Goal: Transaction & Acquisition: Subscribe to service/newsletter

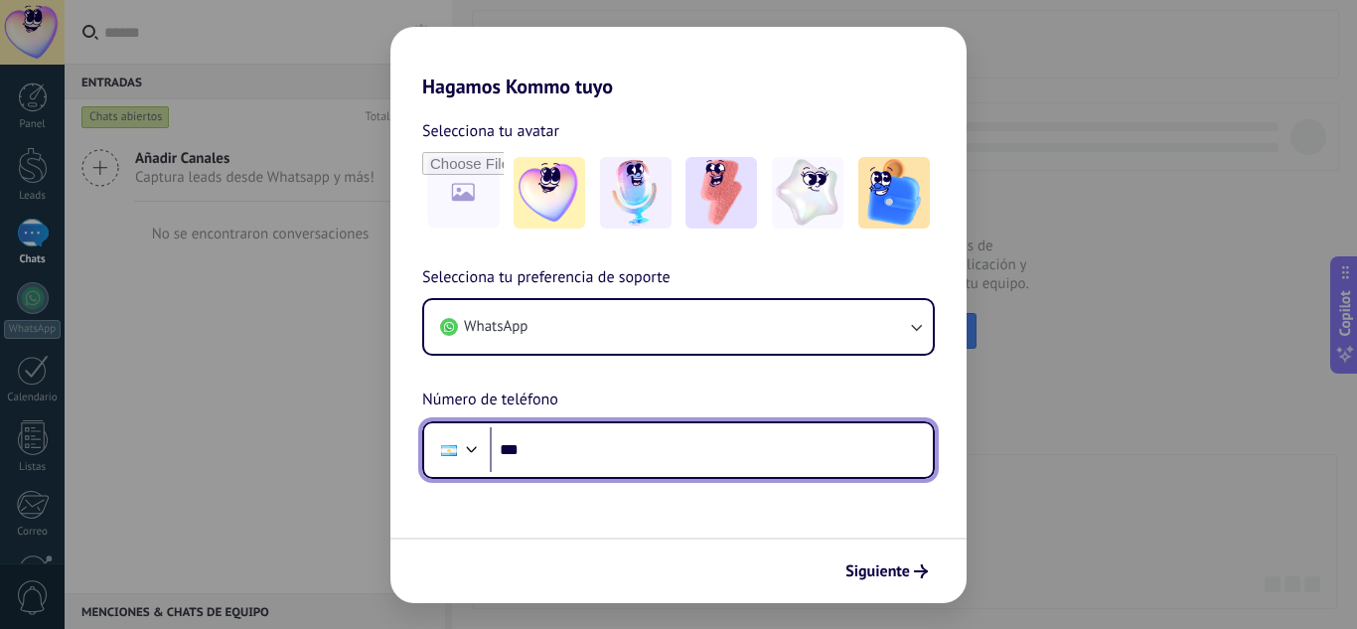
click at [750, 446] on input "***" at bounding box center [711, 450] width 443 height 46
paste input "**********"
type input "**********"
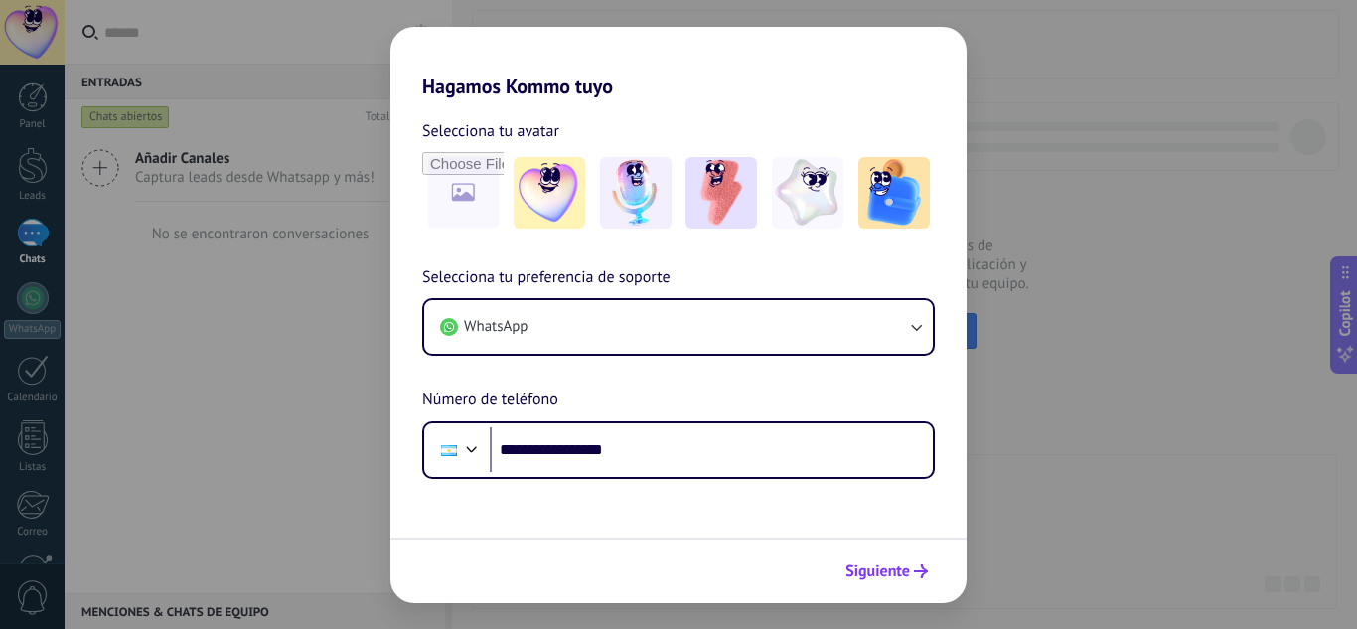
click at [883, 570] on span "Siguiente" at bounding box center [877, 571] width 65 height 14
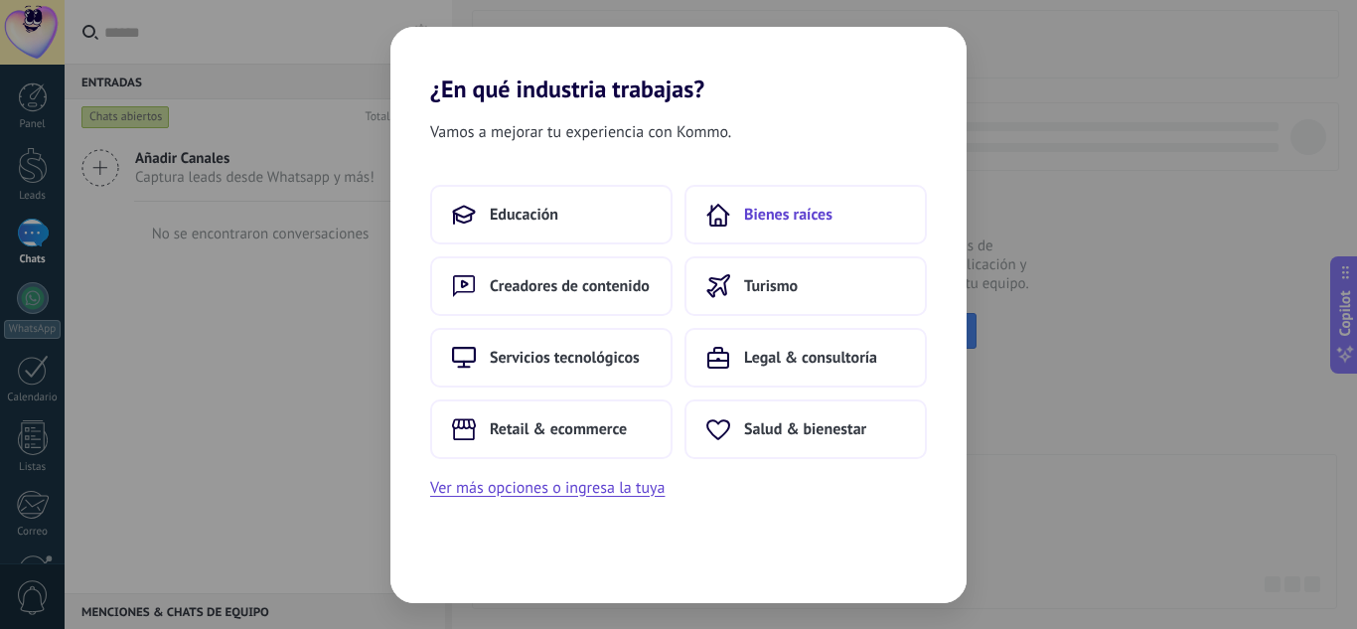
click at [796, 221] on span "Bienes raíces" at bounding box center [788, 215] width 88 height 20
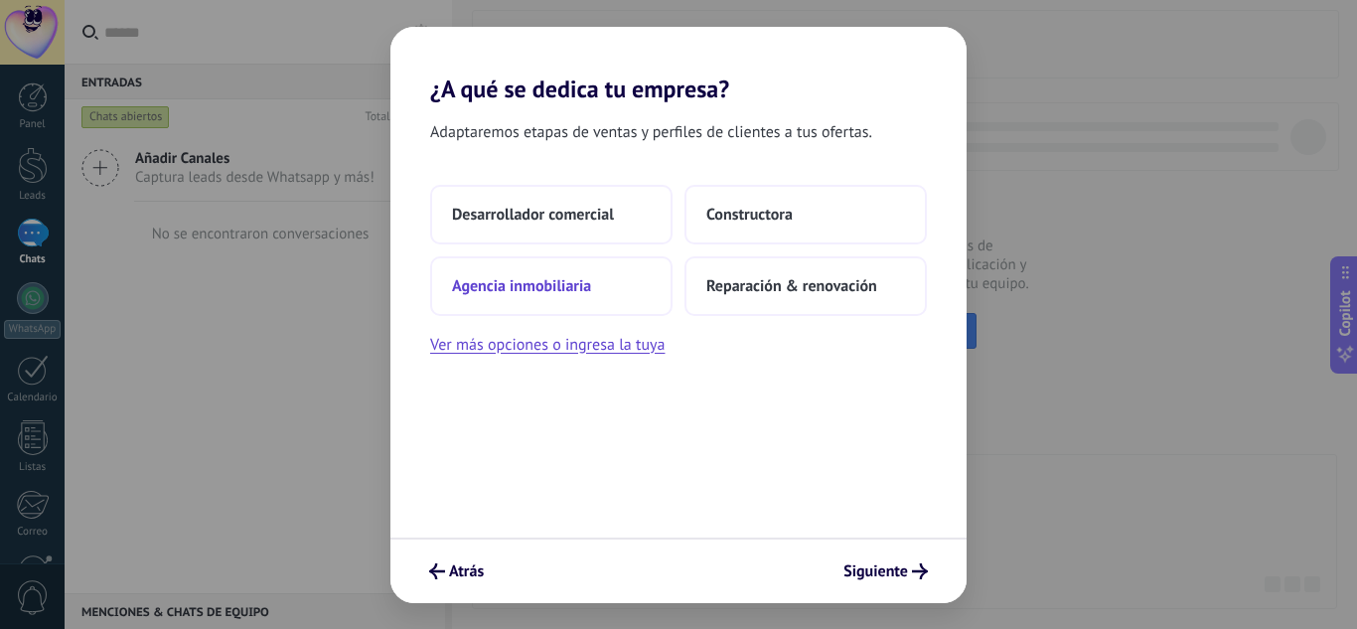
click at [602, 295] on button "Agencia inmobiliaria" at bounding box center [551, 286] width 242 height 60
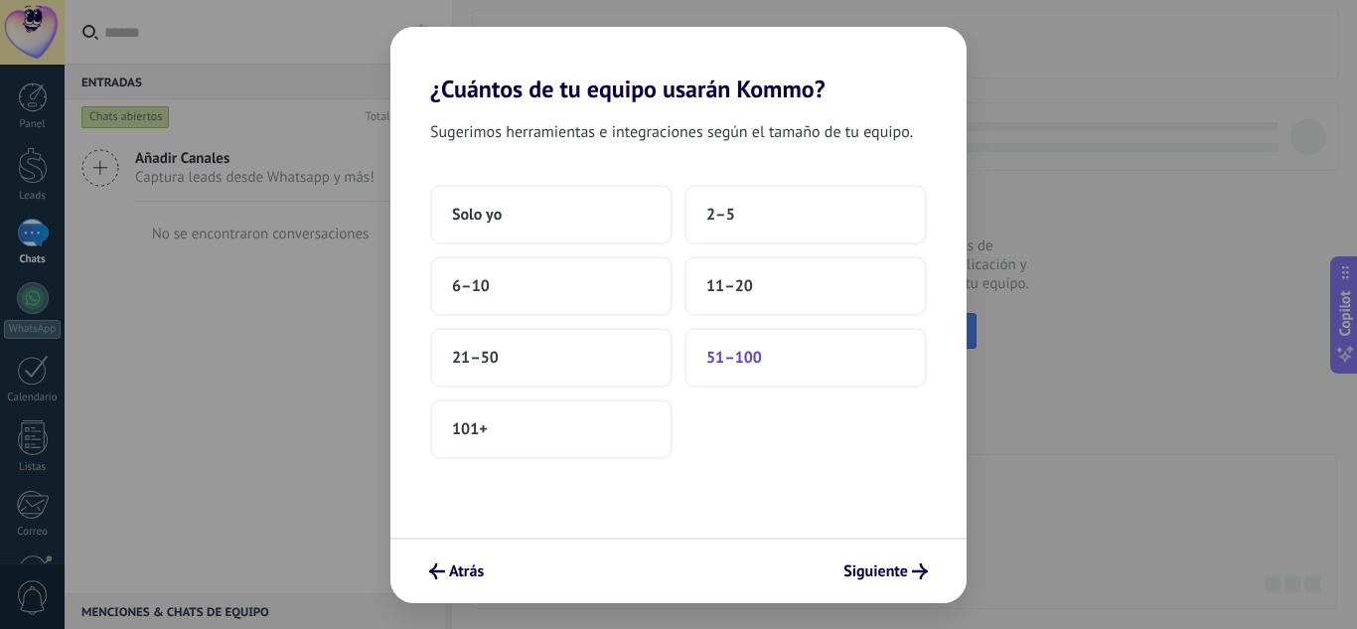
click at [745, 370] on button "51–100" at bounding box center [805, 358] width 242 height 60
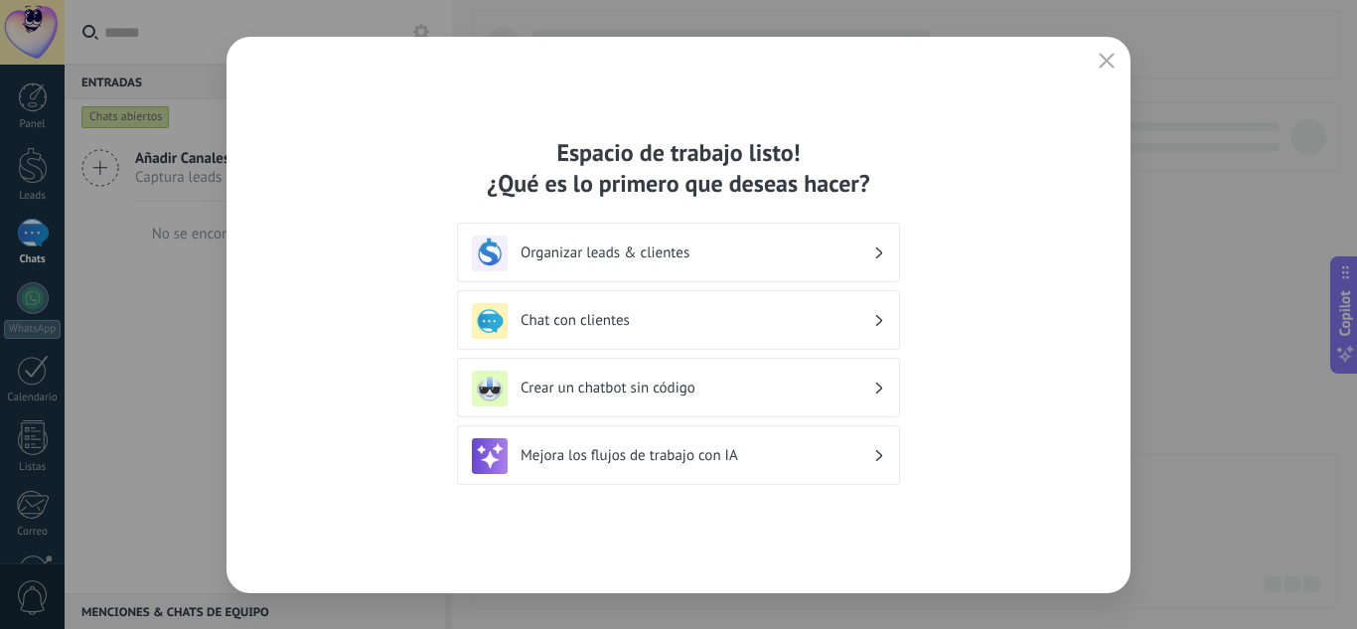
click at [865, 232] on div "Organizar leads & clientes" at bounding box center [678, 252] width 443 height 60
click at [882, 307] on div "Chat con clientes" at bounding box center [678, 321] width 413 height 36
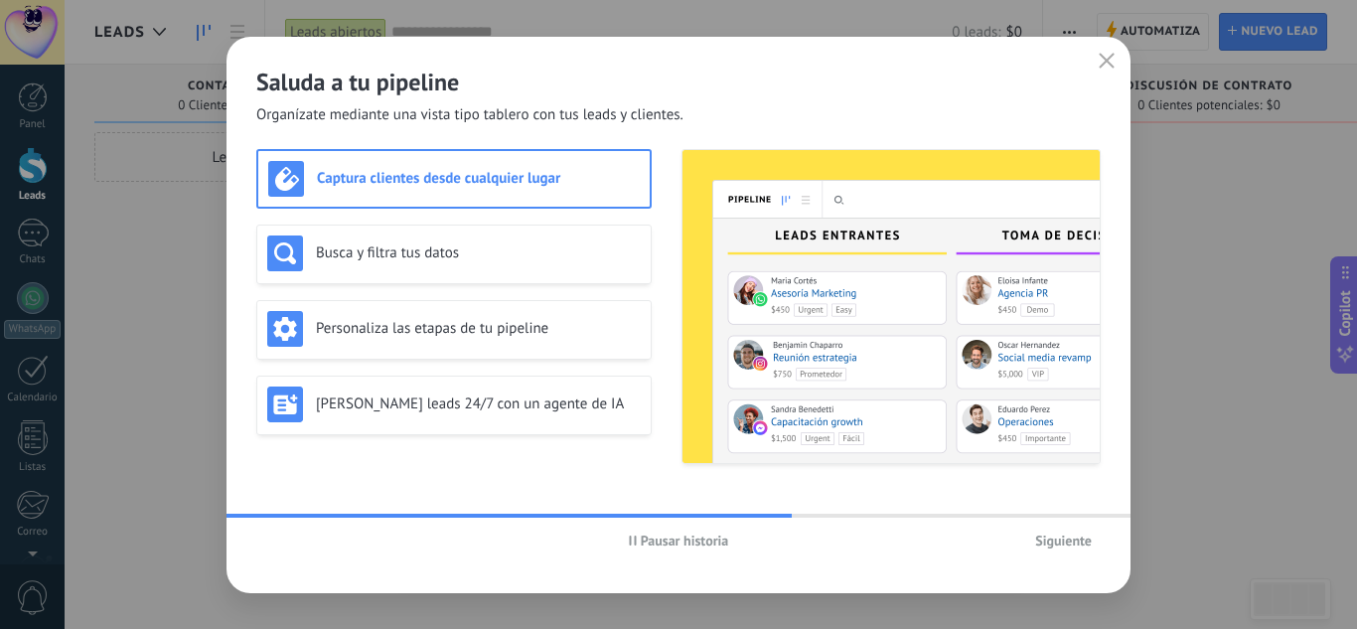
click at [1064, 542] on span "Siguiente" at bounding box center [1063, 540] width 57 height 14
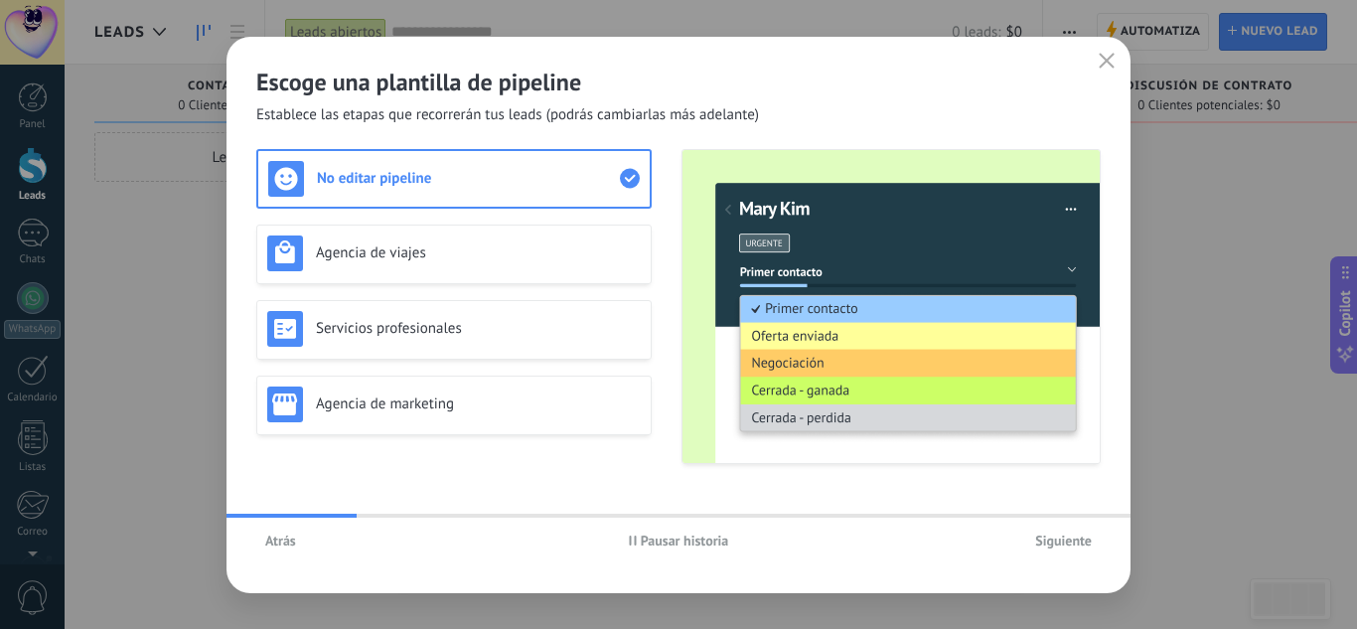
click at [1064, 542] on span "Siguiente" at bounding box center [1063, 540] width 57 height 14
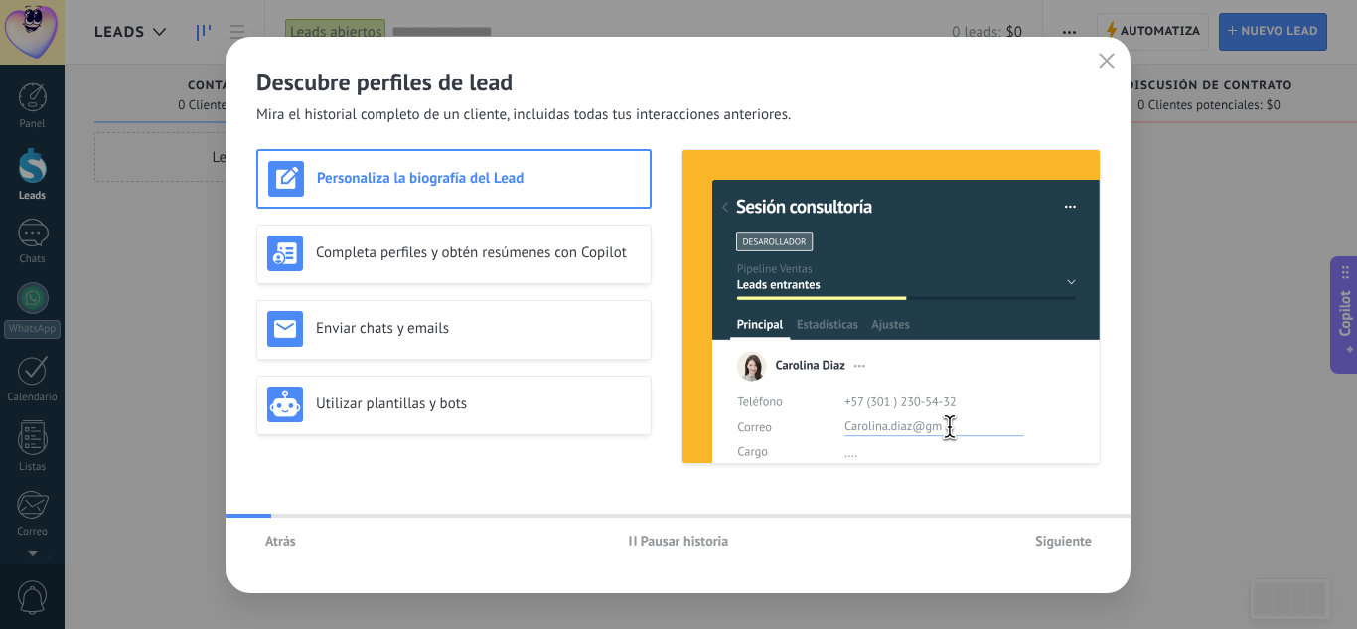
click at [1064, 542] on span "Siguiente" at bounding box center [1063, 540] width 57 height 14
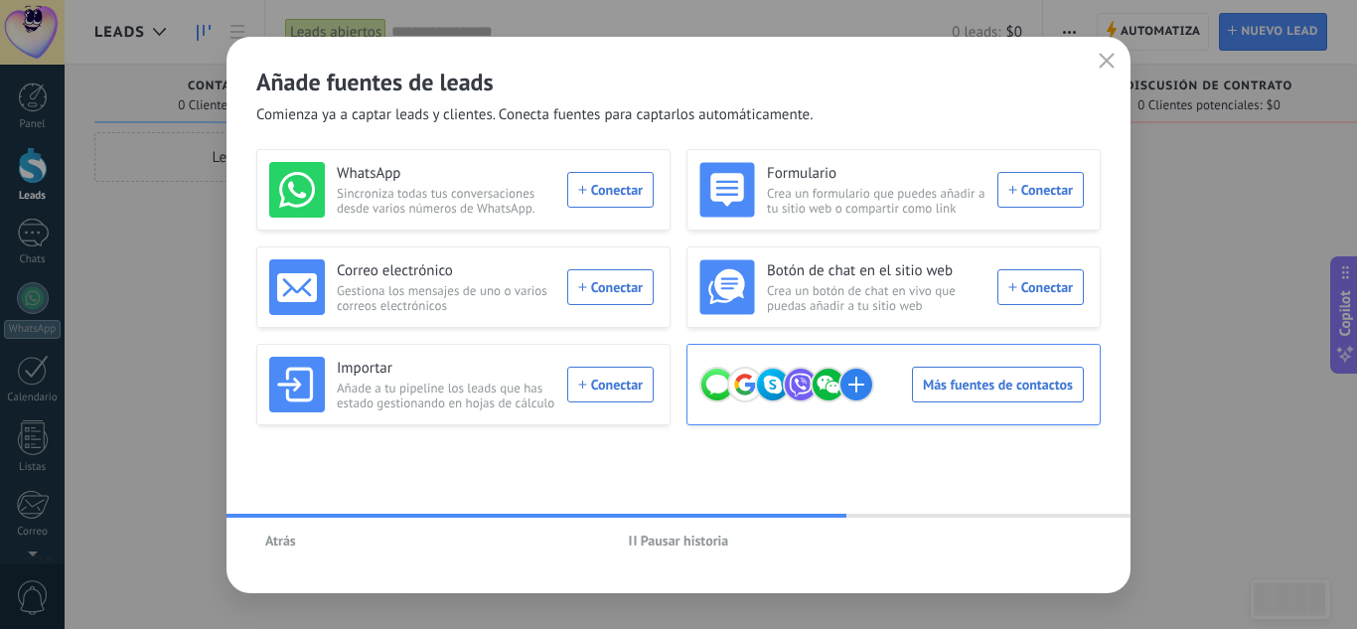
click at [990, 388] on div "Más fuentes de contactos" at bounding box center [891, 385] width 384 height 56
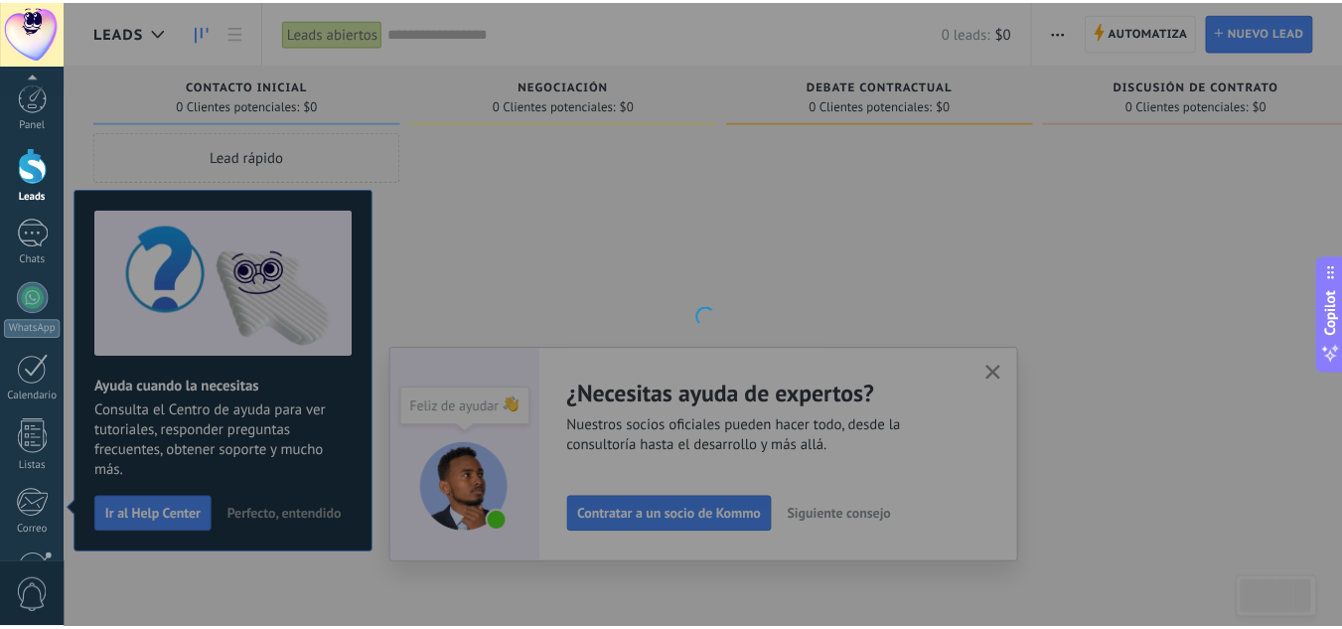
scroll to position [198, 0]
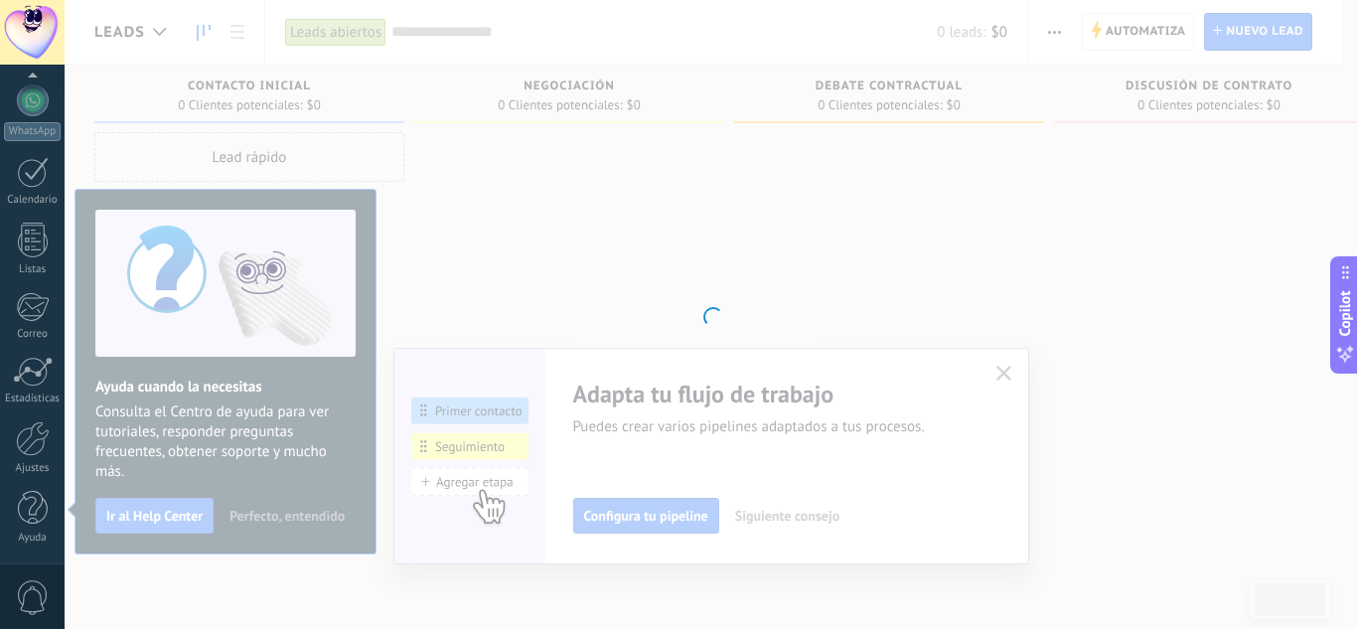
click at [754, 275] on div at bounding box center [711, 314] width 1292 height 629
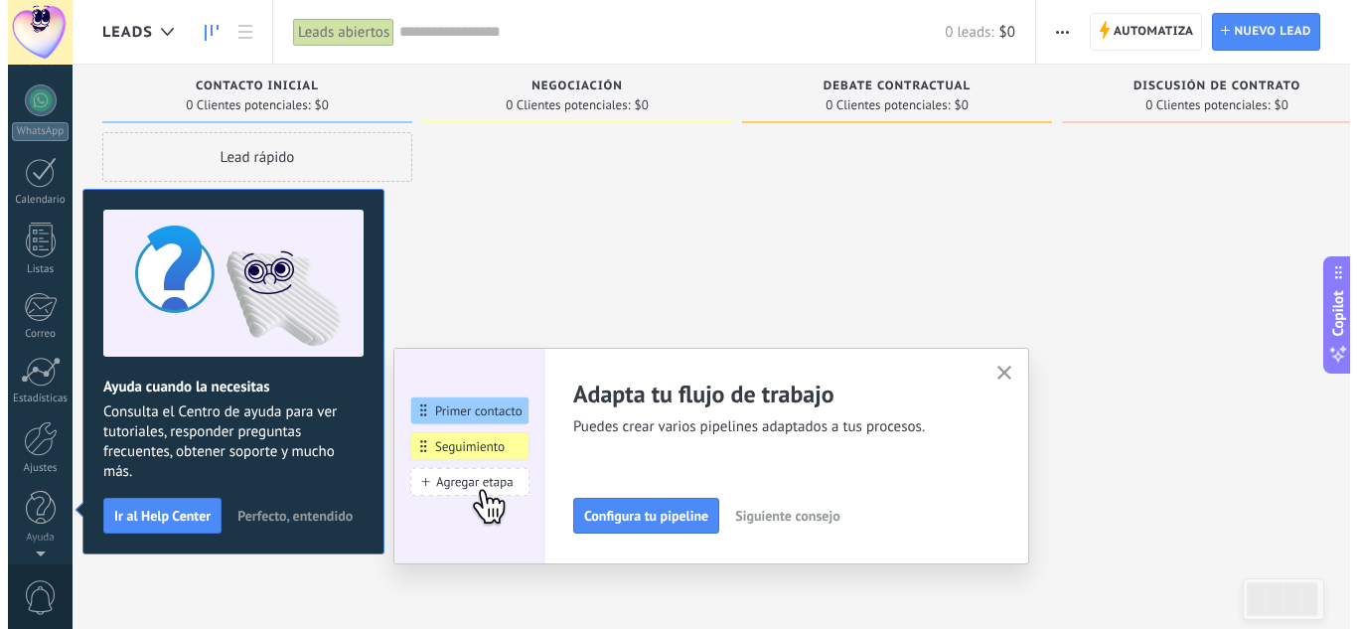
scroll to position [0, 0]
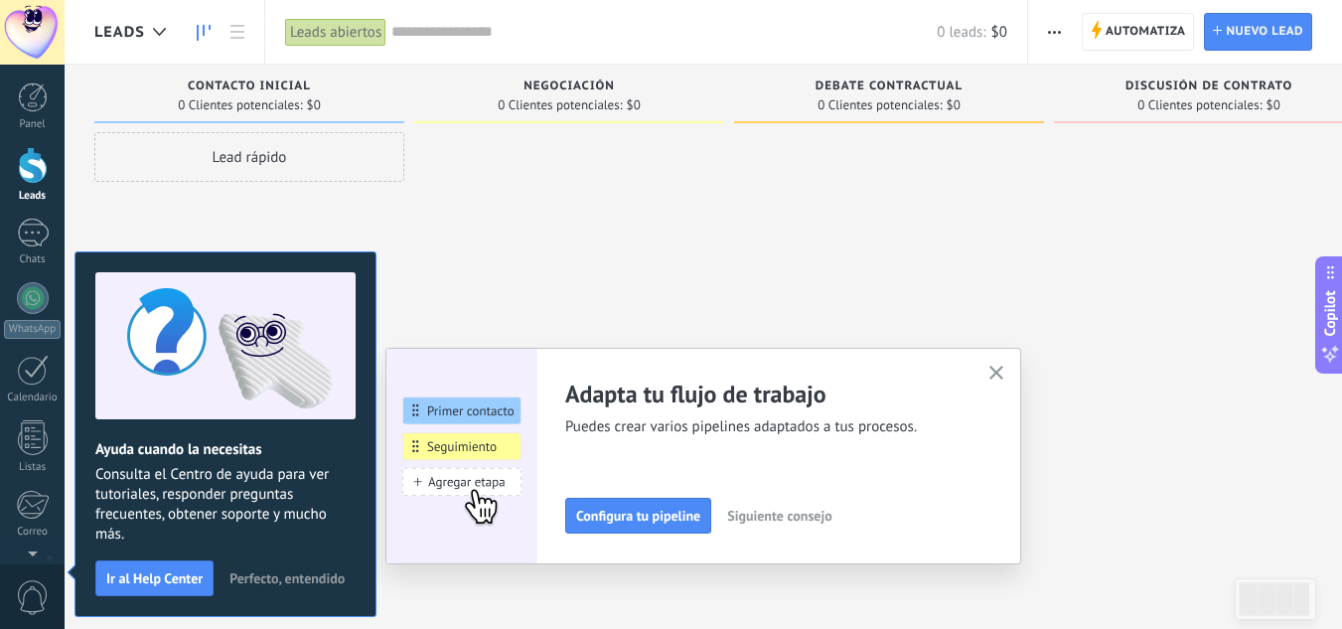
click at [1001, 377] on icon "button" at bounding box center [996, 372] width 15 height 15
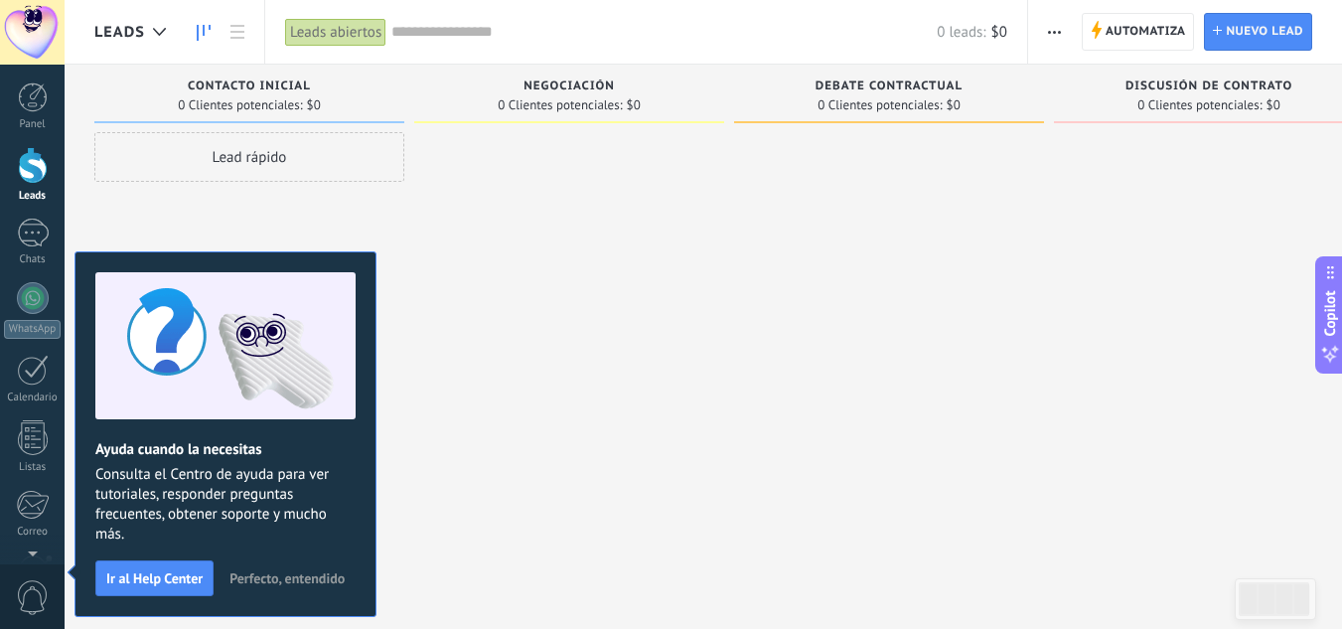
click at [313, 568] on button "Perfecto, entendido" at bounding box center [286, 578] width 133 height 30
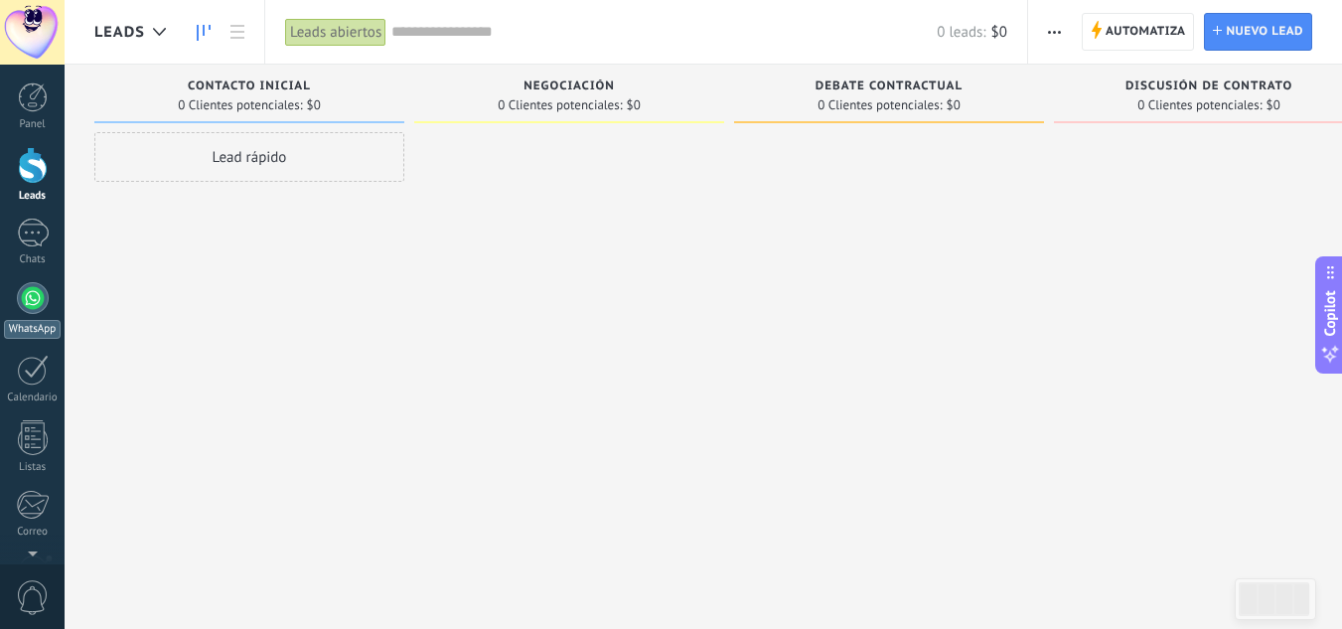
click at [28, 298] on div at bounding box center [33, 298] width 32 height 32
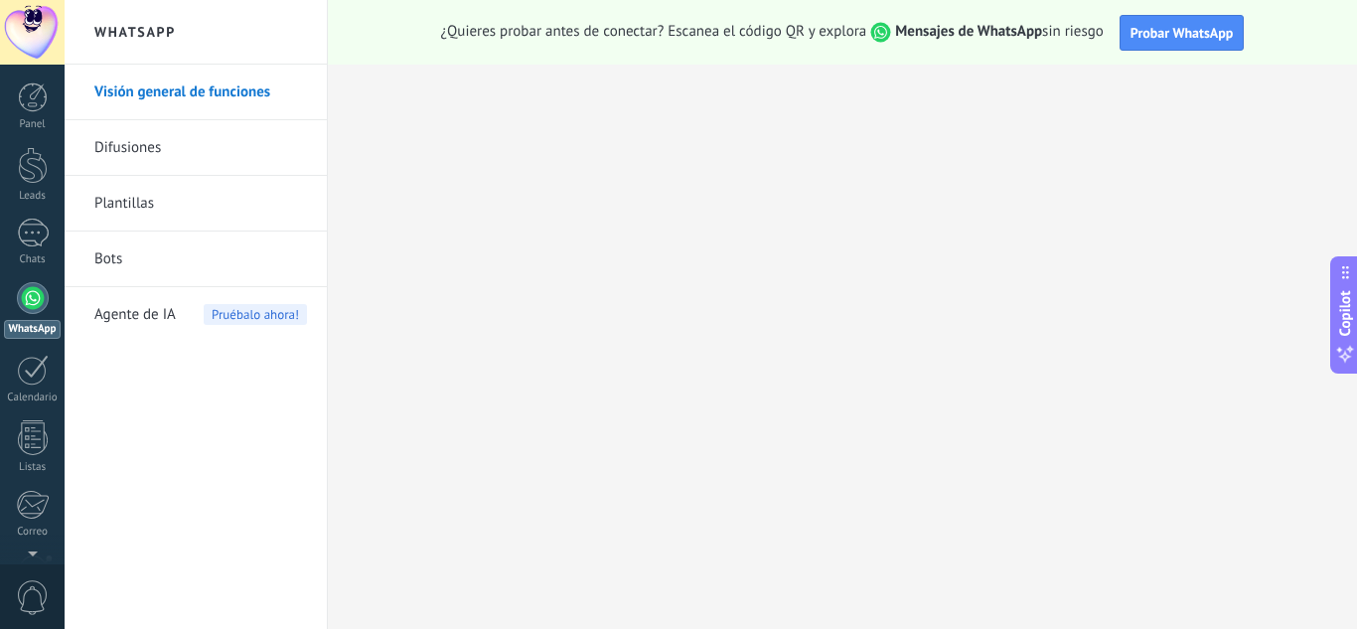
click at [218, 264] on link "Bots" at bounding box center [200, 259] width 213 height 56
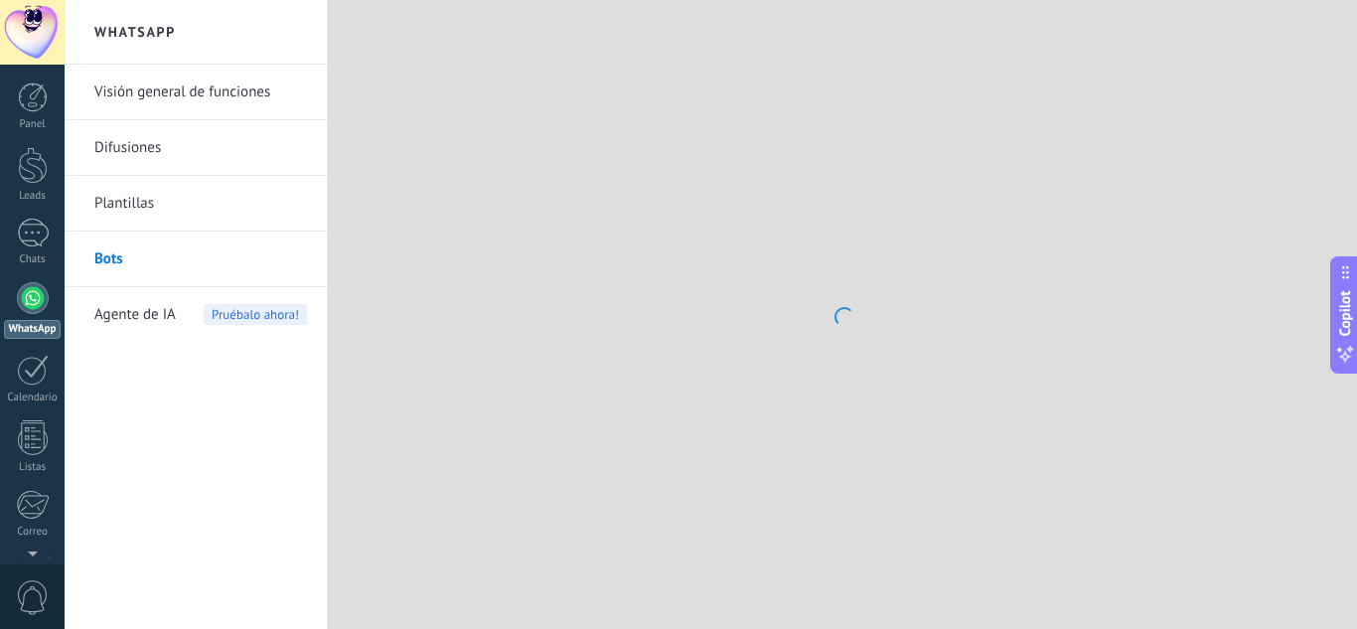
click at [218, 264] on link "Bots" at bounding box center [200, 259] width 213 height 56
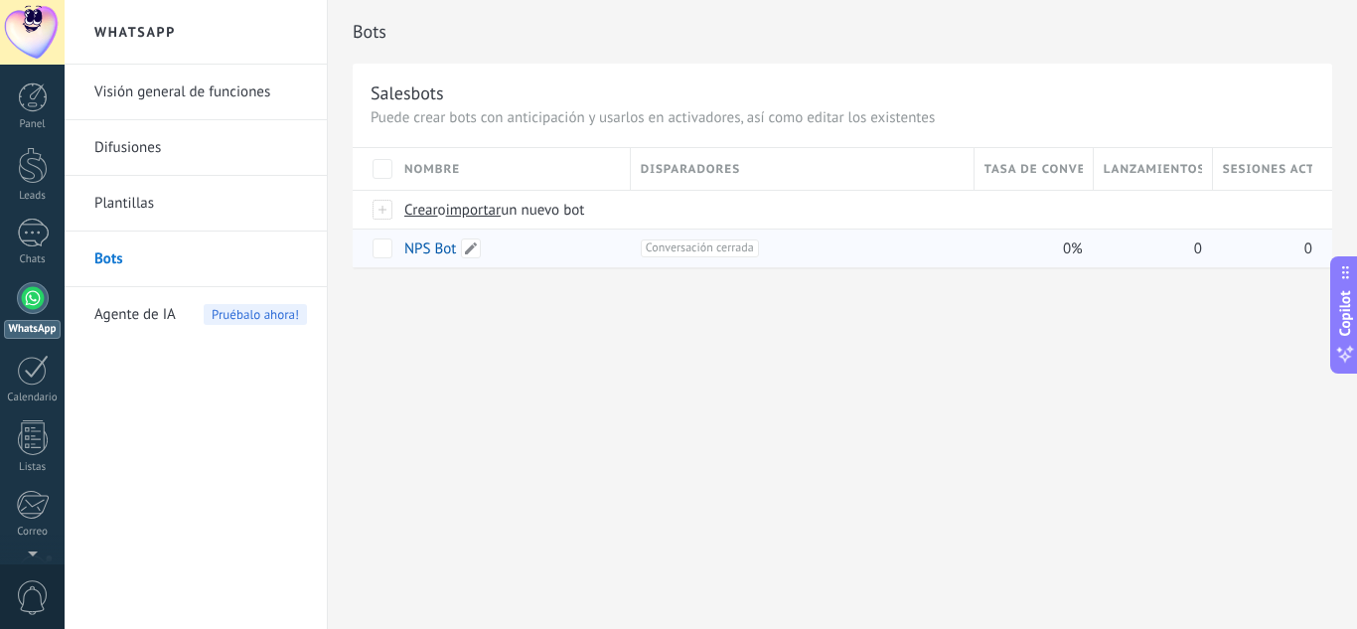
click at [444, 252] on link "NPS Bot" at bounding box center [430, 248] width 52 height 19
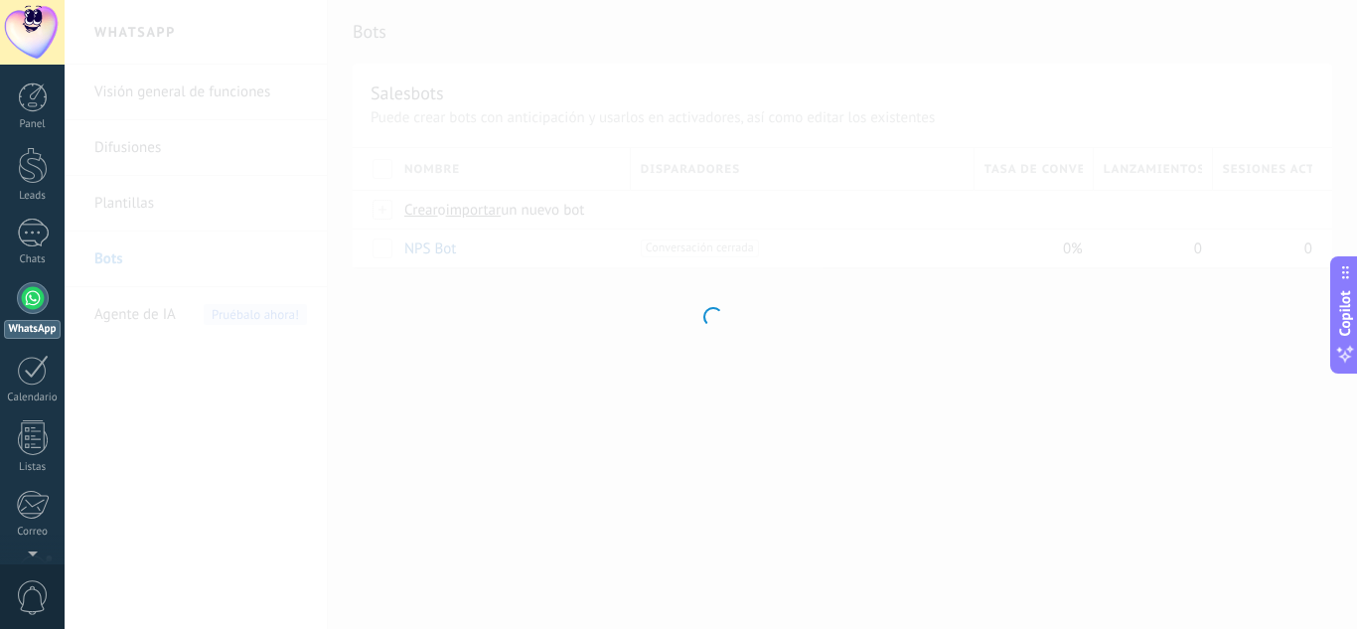
type input "*******"
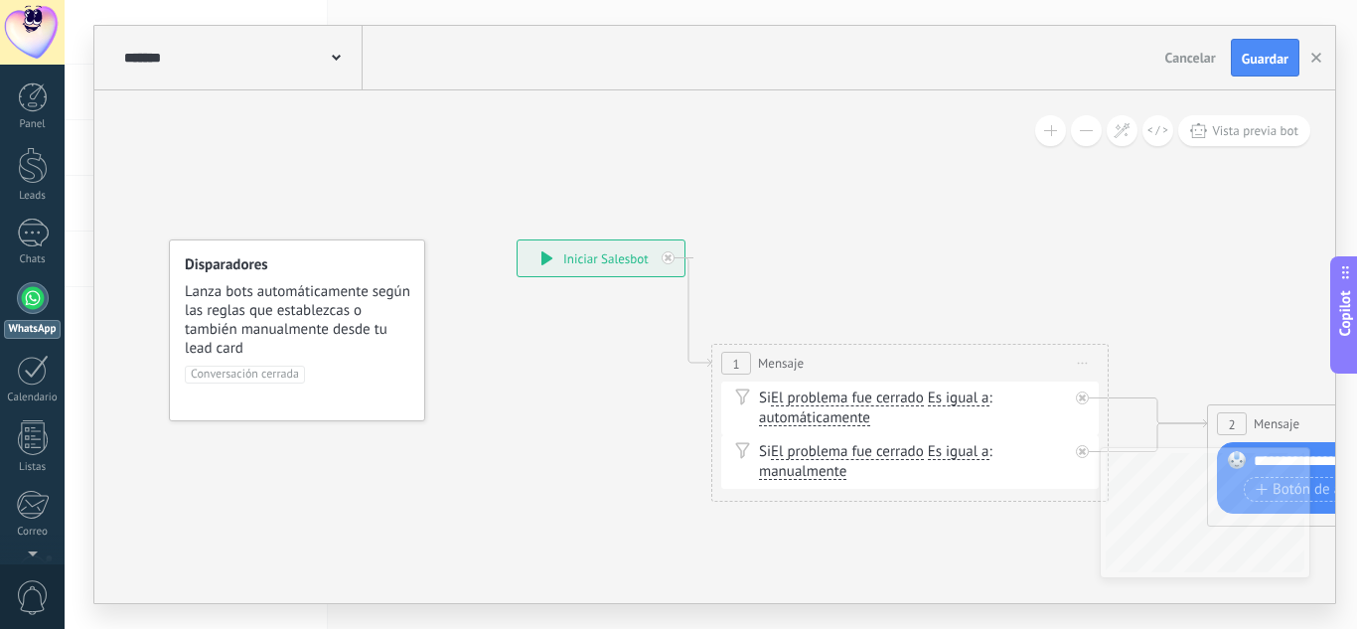
drag, startPoint x: 443, startPoint y: 251, endPoint x: 384, endPoint y: 140, distance: 125.7
click at [259, 367] on span "Conversación cerrada" at bounding box center [245, 374] width 120 height 18
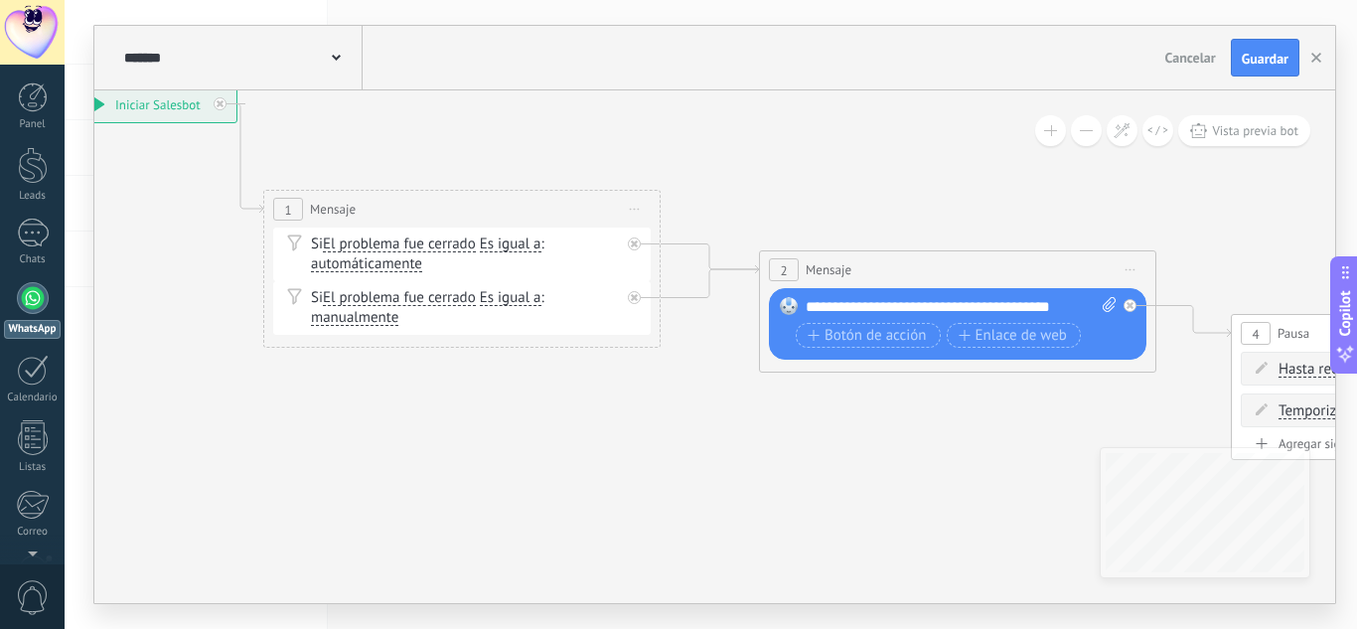
drag, startPoint x: 750, startPoint y: 340, endPoint x: 290, endPoint y: 521, distance: 494.4
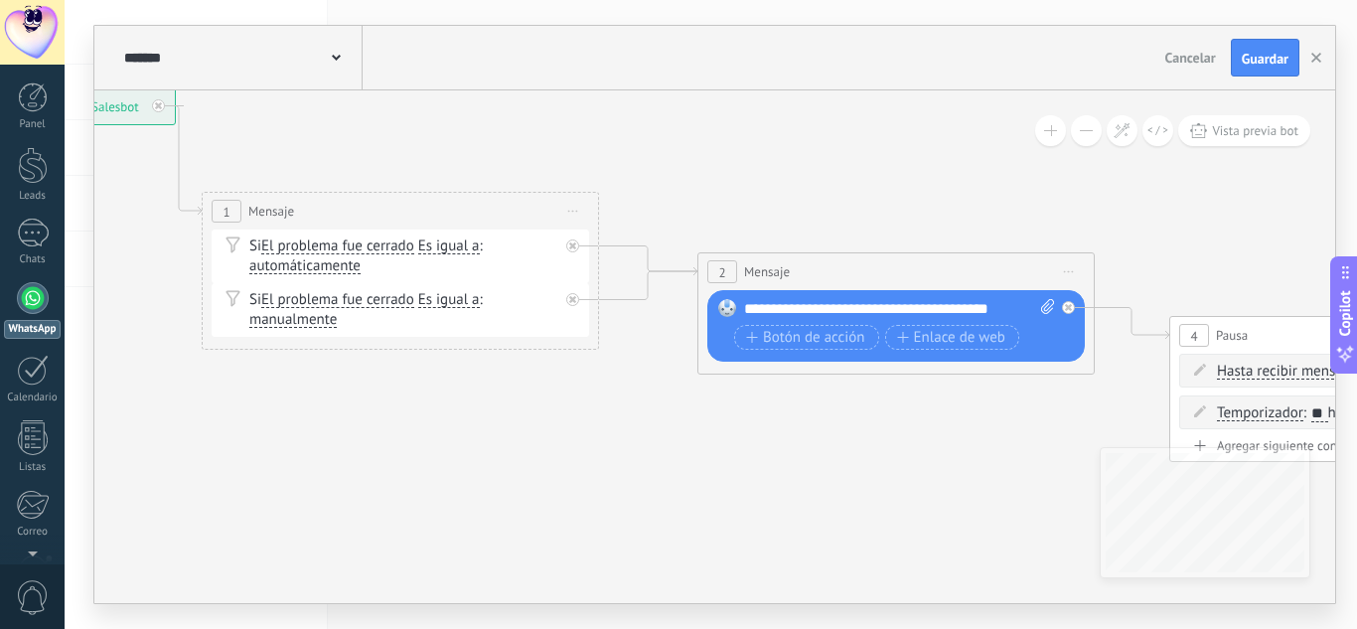
drag, startPoint x: 845, startPoint y: 431, endPoint x: 808, endPoint y: 457, distance: 44.9
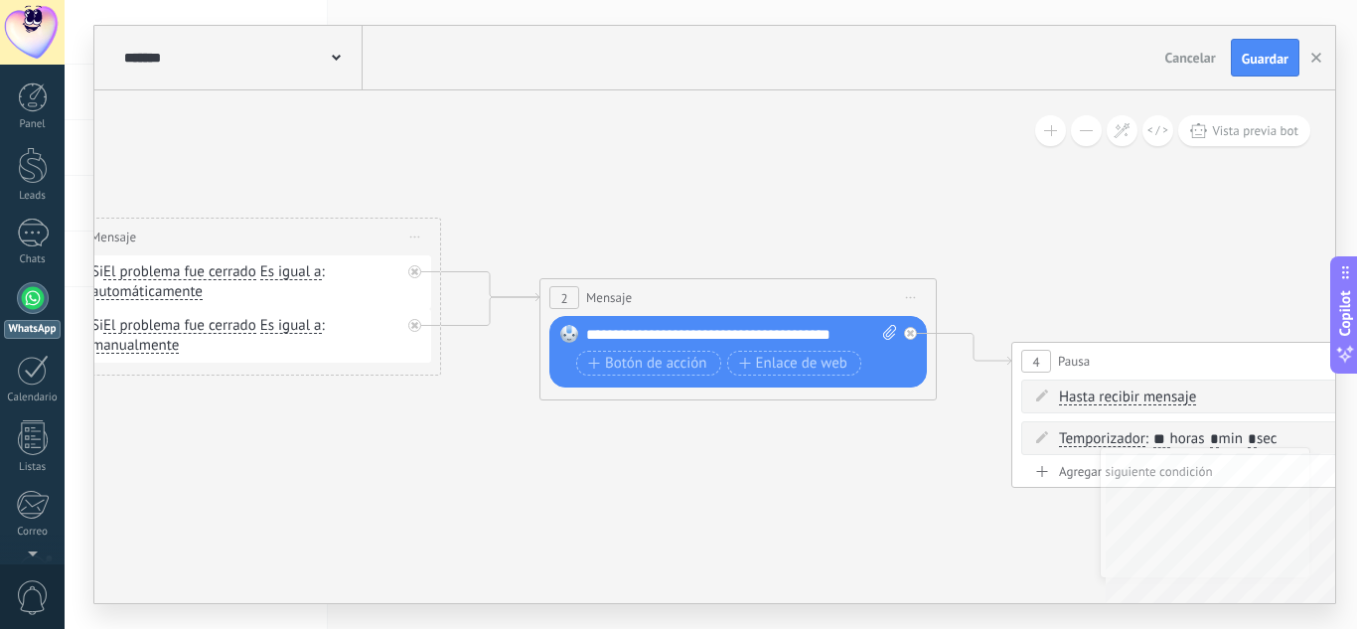
drag, startPoint x: 755, startPoint y: 502, endPoint x: 694, endPoint y: 495, distance: 61.0
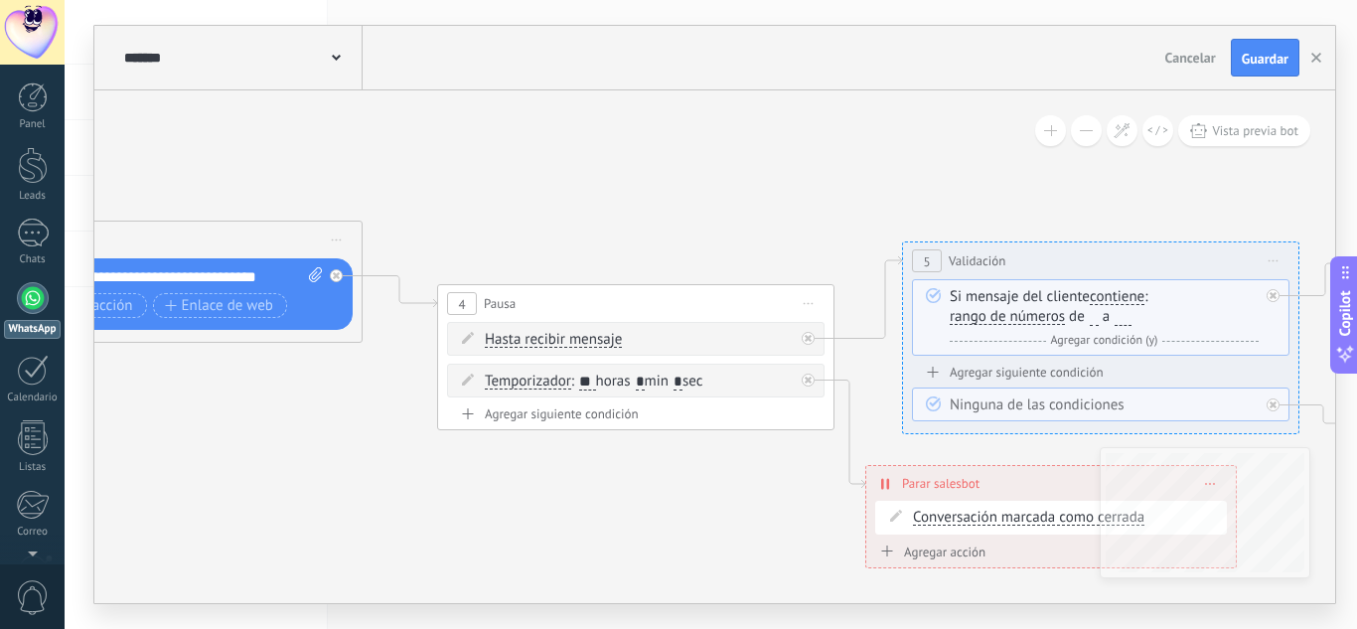
drag, startPoint x: 860, startPoint y: 512, endPoint x: 347, endPoint y: 462, distance: 515.9
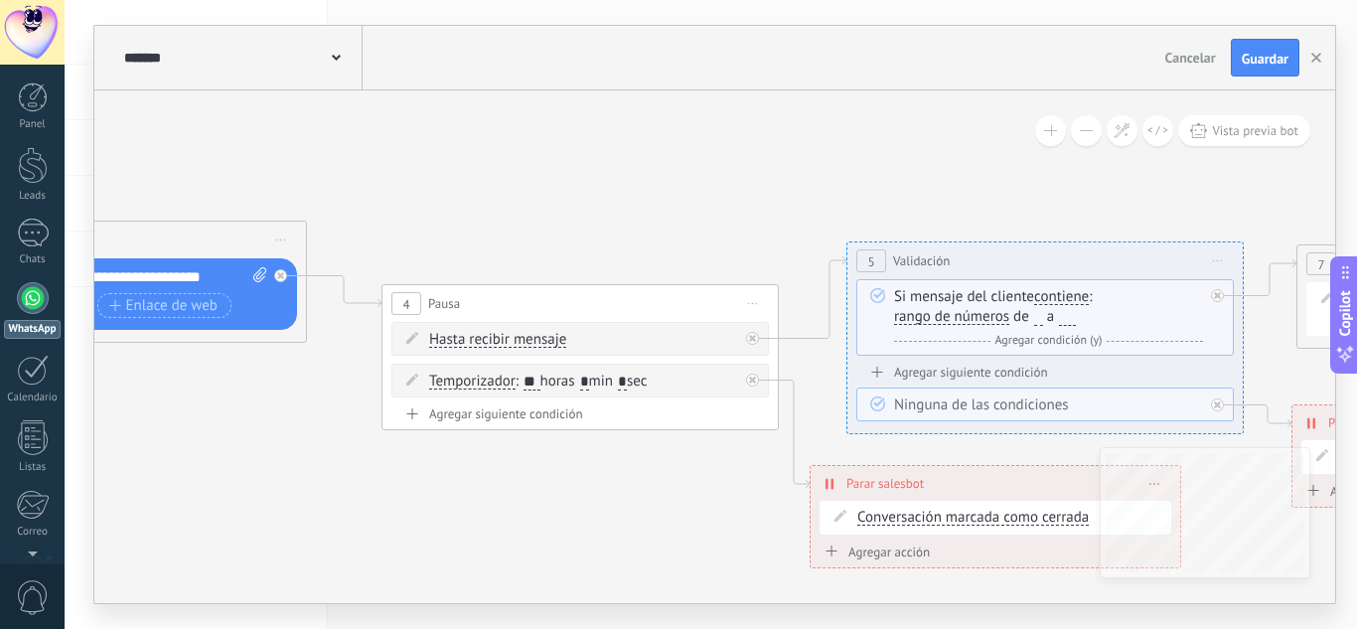
drag, startPoint x: 731, startPoint y: 436, endPoint x: 675, endPoint y: 436, distance: 55.6
click at [675, 436] on icon at bounding box center [1353, 321] width 5260 height 1524
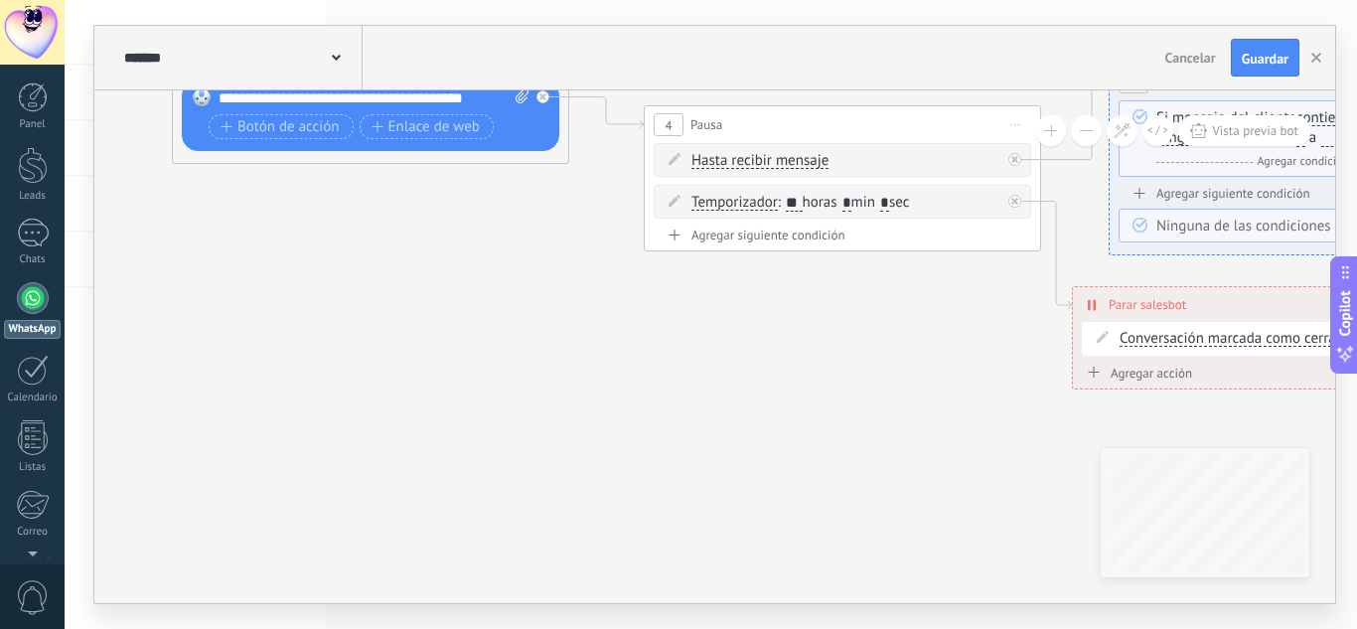
drag, startPoint x: 685, startPoint y: 492, endPoint x: 1253, endPoint y: 286, distance: 604.1
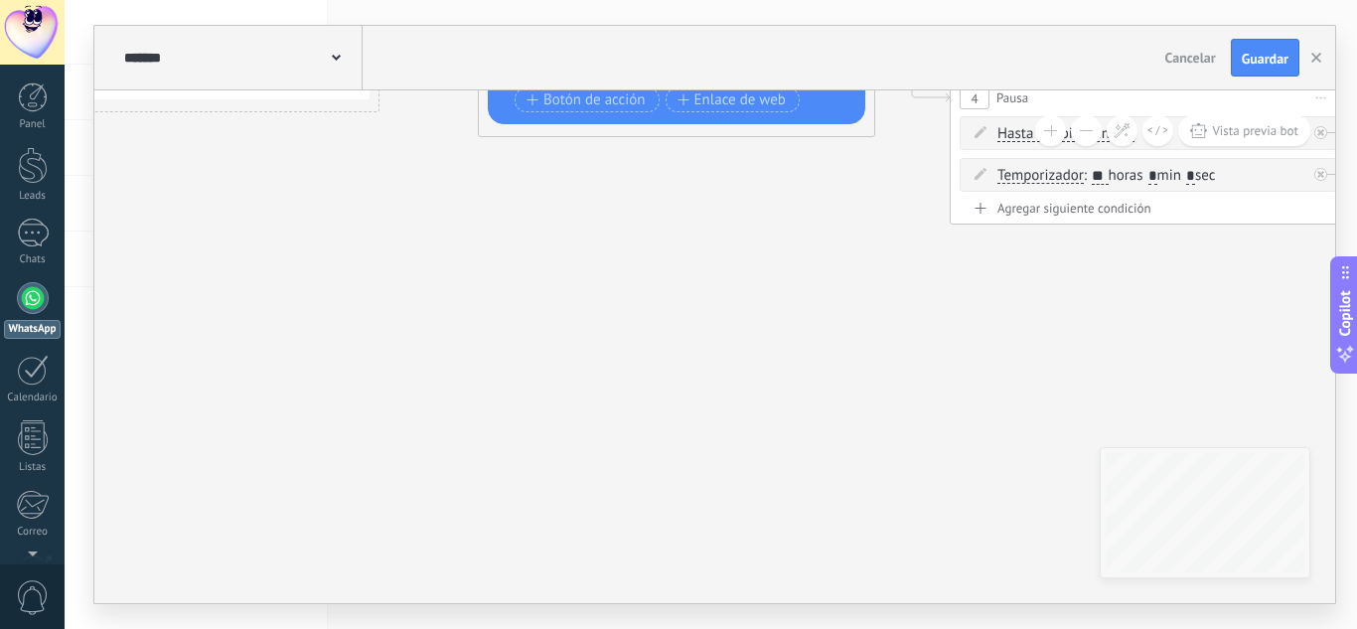
click at [1074, 126] on button at bounding box center [1086, 130] width 31 height 31
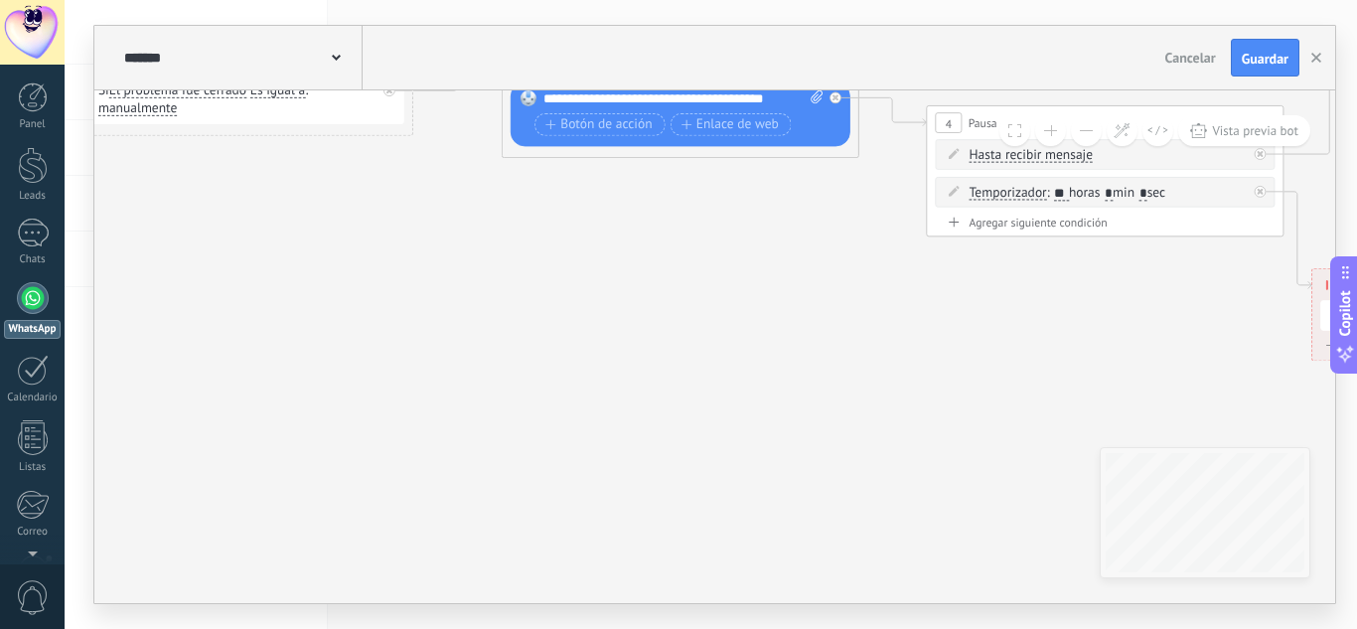
click at [1074, 126] on button at bounding box center [1086, 130] width 31 height 31
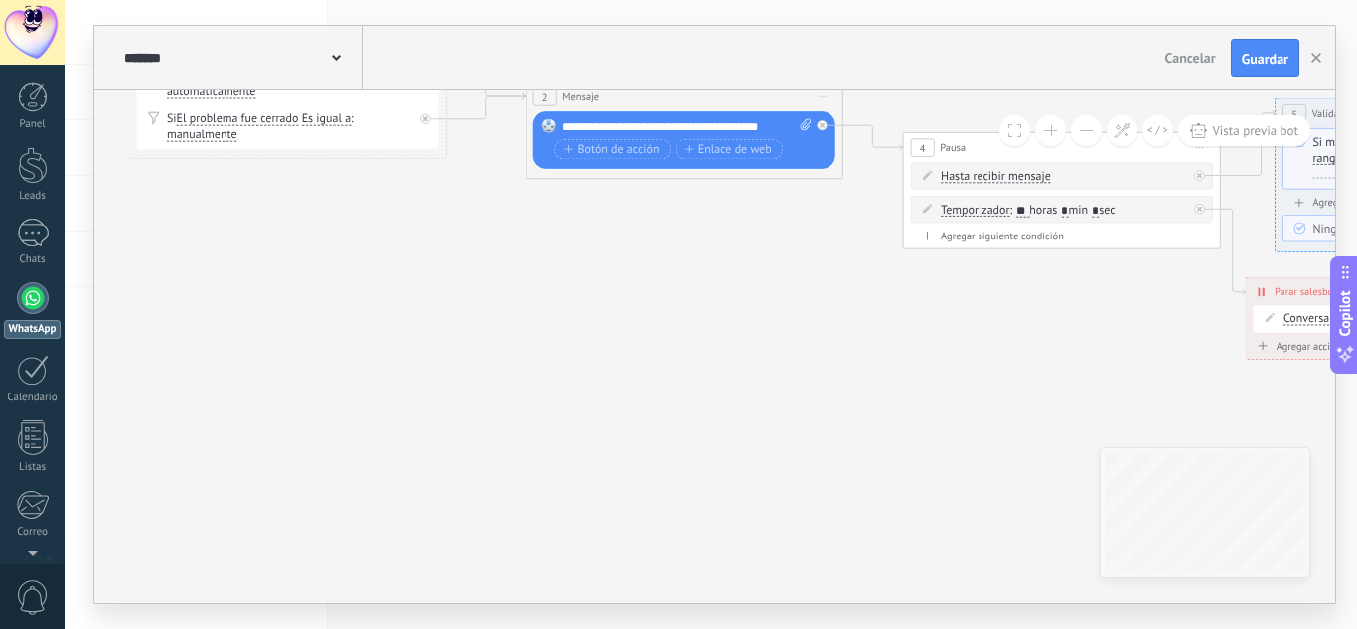
click at [1074, 126] on button at bounding box center [1086, 130] width 31 height 31
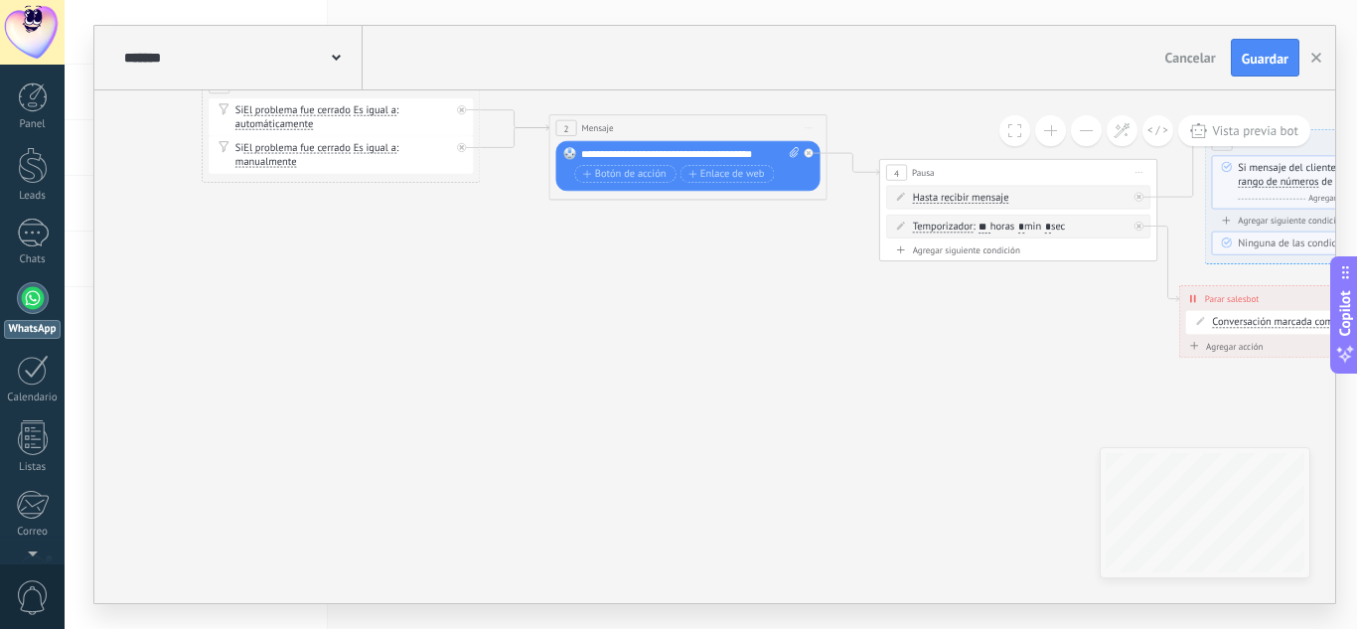
click at [1074, 126] on button at bounding box center [1086, 130] width 31 height 31
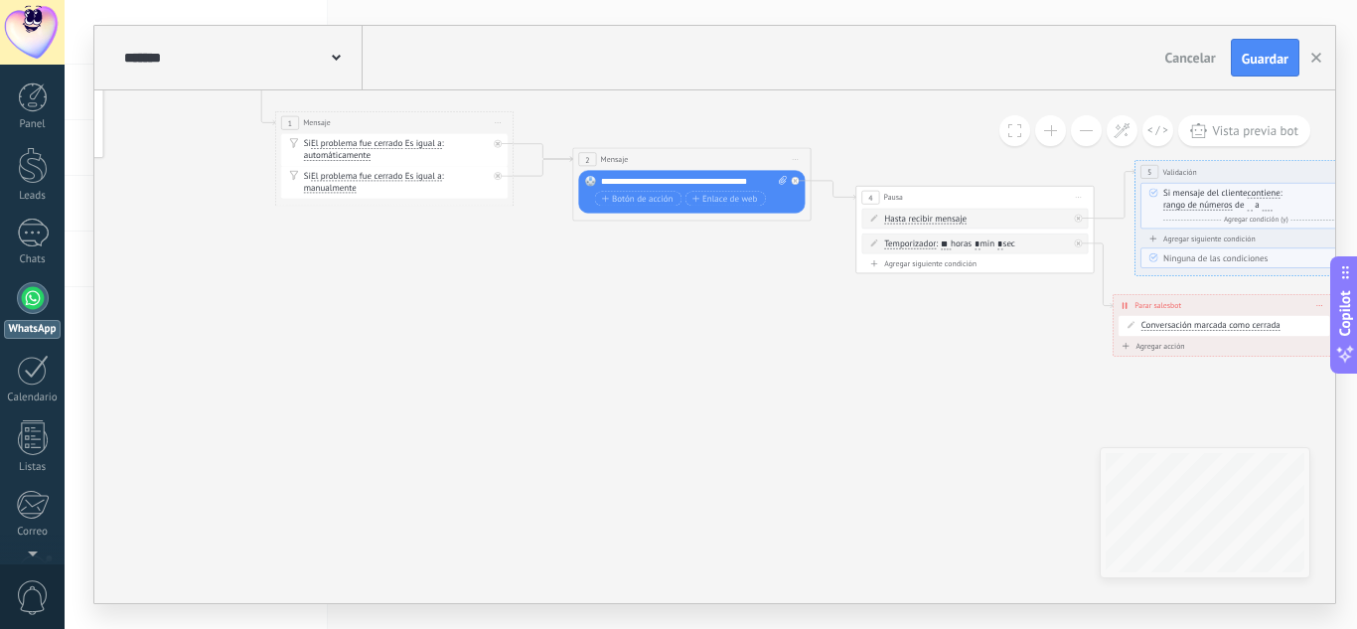
click at [1074, 126] on button at bounding box center [1086, 130] width 31 height 31
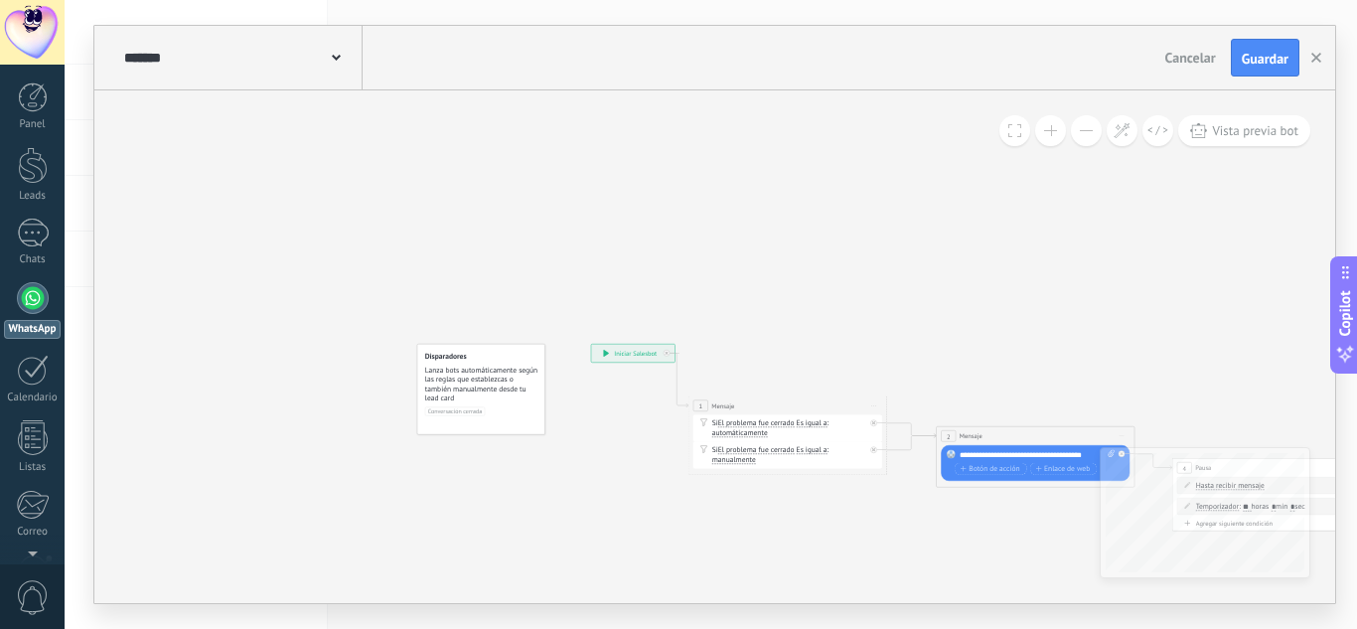
drag, startPoint x: 529, startPoint y: 289, endPoint x: 949, endPoint y: 498, distance: 469.0
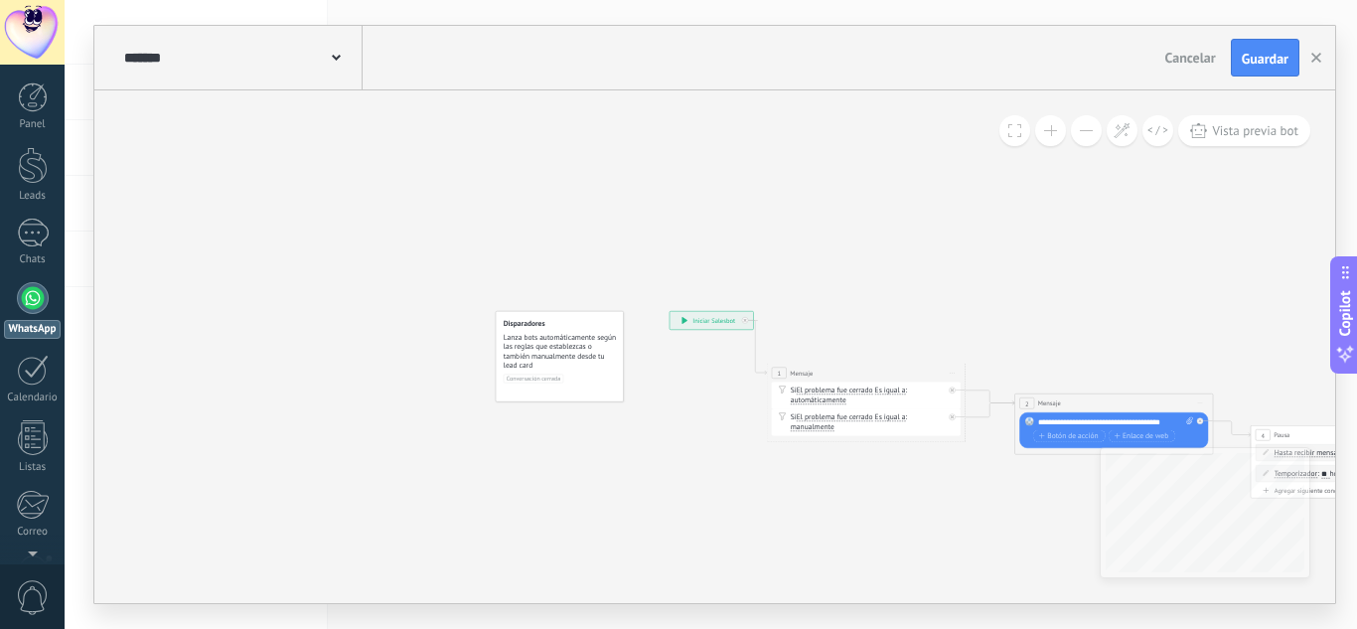
click at [33, 326] on div "WhatsApp" at bounding box center [32, 329] width 57 height 19
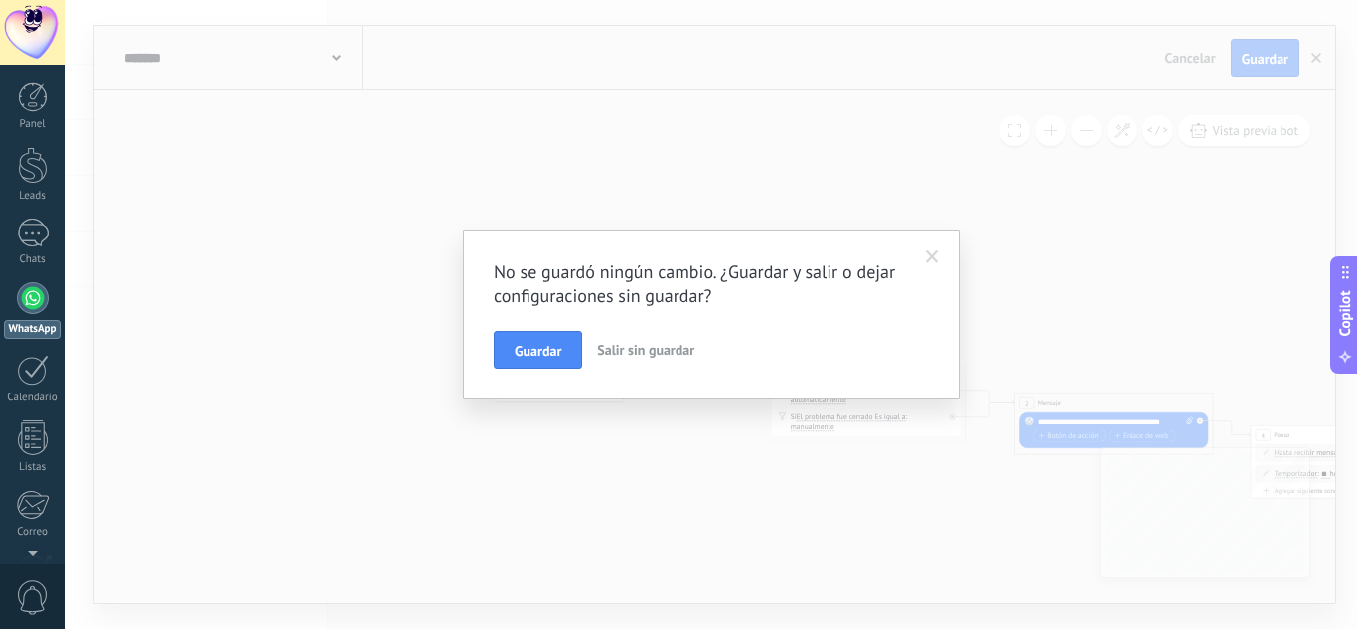
click at [50, 294] on link "WhatsApp" at bounding box center [32, 310] width 65 height 57
click at [42, 124] on div "Panel" at bounding box center [33, 124] width 58 height 13
click at [617, 349] on span "Salir sin guardar" at bounding box center [645, 350] width 97 height 18
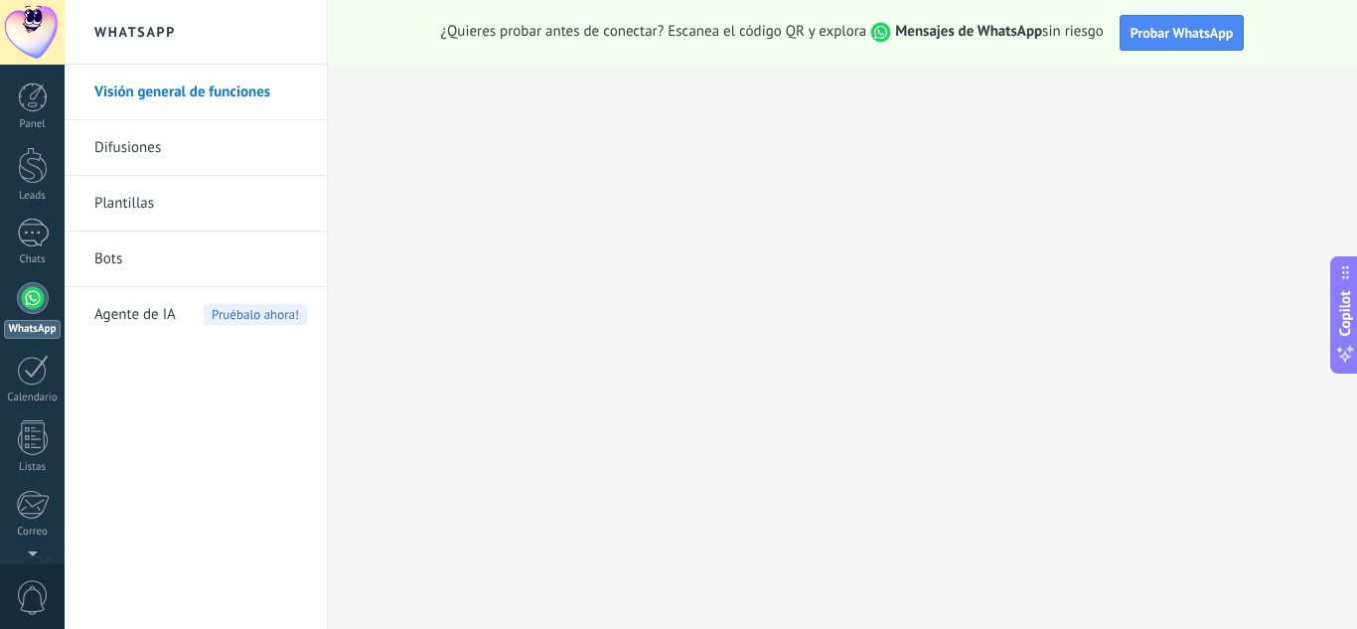
click at [1216, 45] on button "Probar WhatsApp" at bounding box center [1181, 33] width 125 height 36
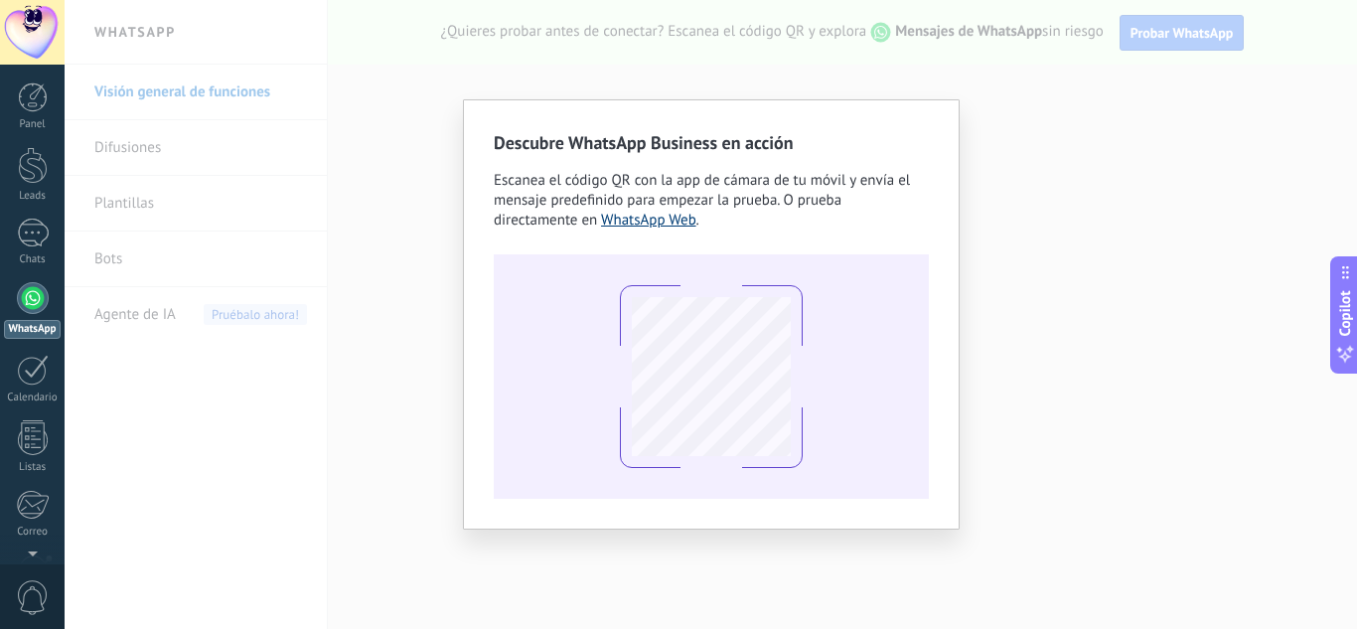
click at [658, 225] on link "WhatsApp Web" at bounding box center [648, 220] width 95 height 19
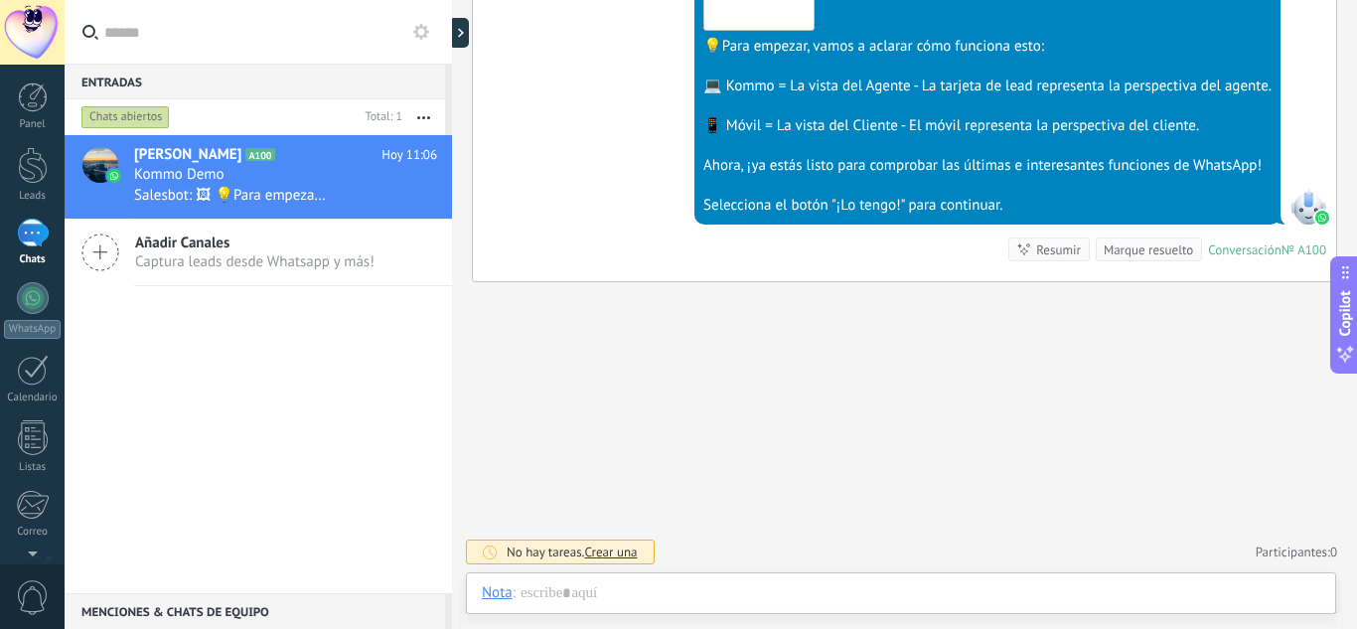
scroll to position [30, 0]
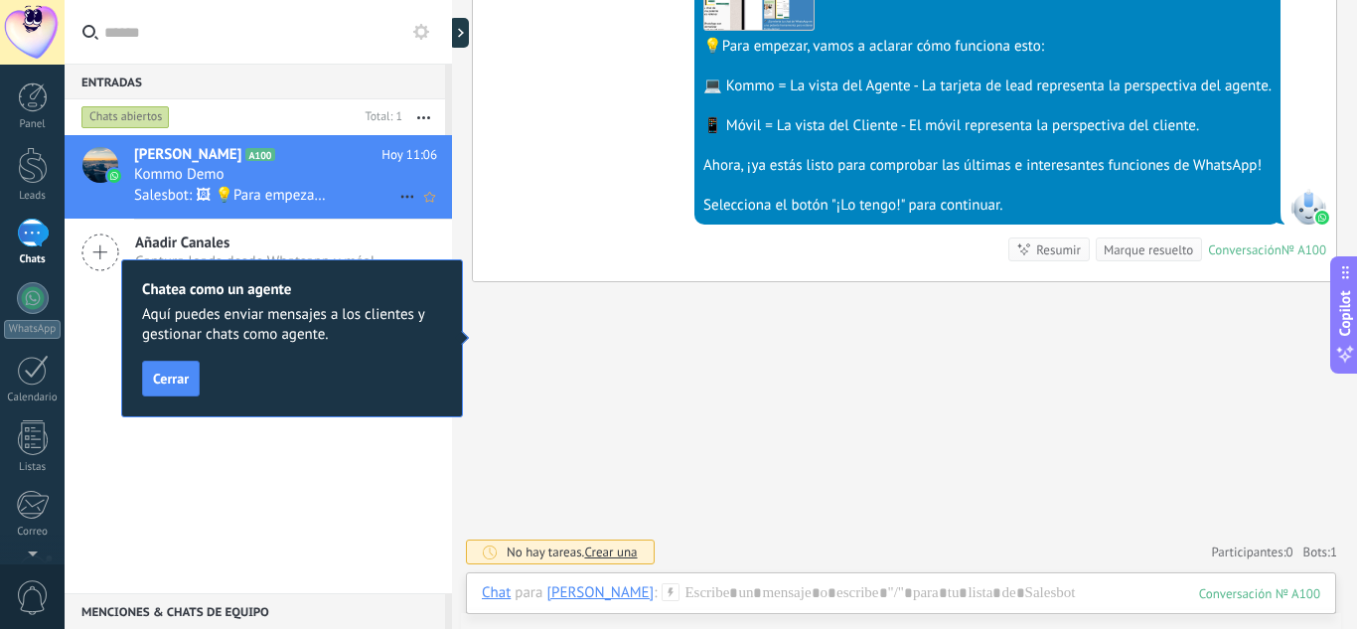
click at [273, 161] on h2 "[PERSON_NAME] A100" at bounding box center [257, 155] width 247 height 20
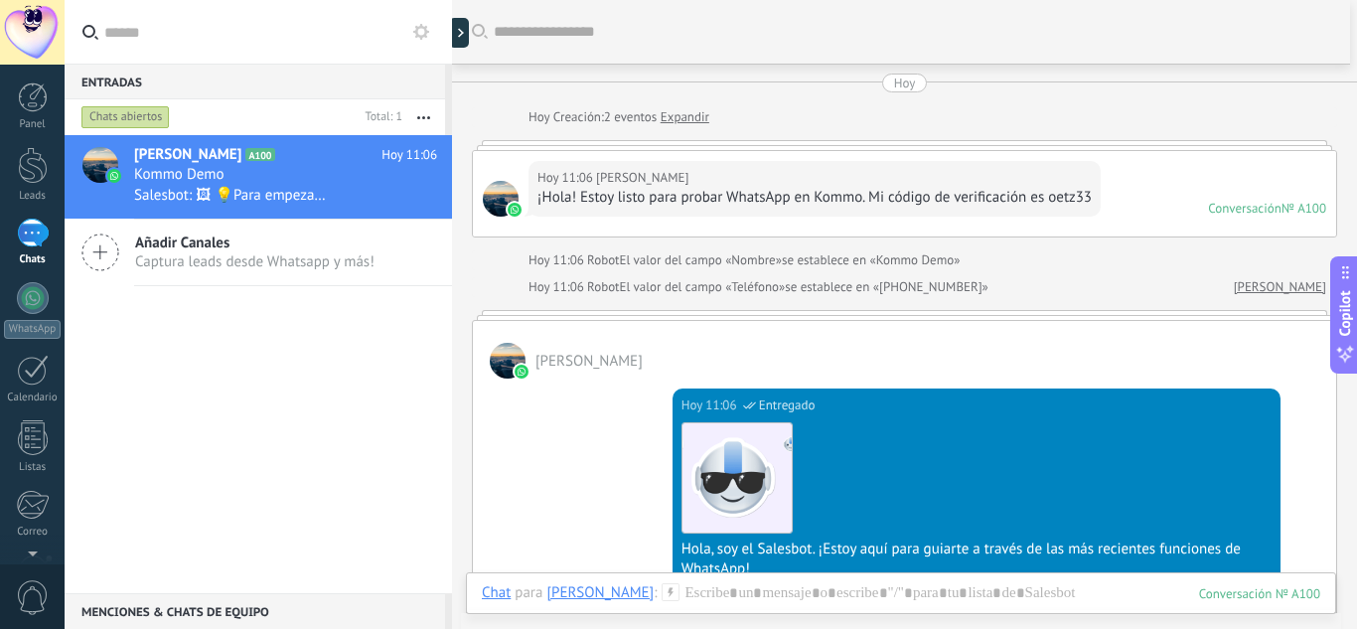
click at [500, 205] on div at bounding box center [501, 199] width 36 height 36
click at [513, 359] on div at bounding box center [508, 361] width 36 height 36
click at [219, 334] on div "[PERSON_NAME] A100 [DATE] 11:06 Kommo Demo Salesbot: 🖼 💡Para empezar, vamos a a…" at bounding box center [258, 364] width 387 height 458
click at [15, 322] on div "WhatsApp" at bounding box center [32, 329] width 57 height 19
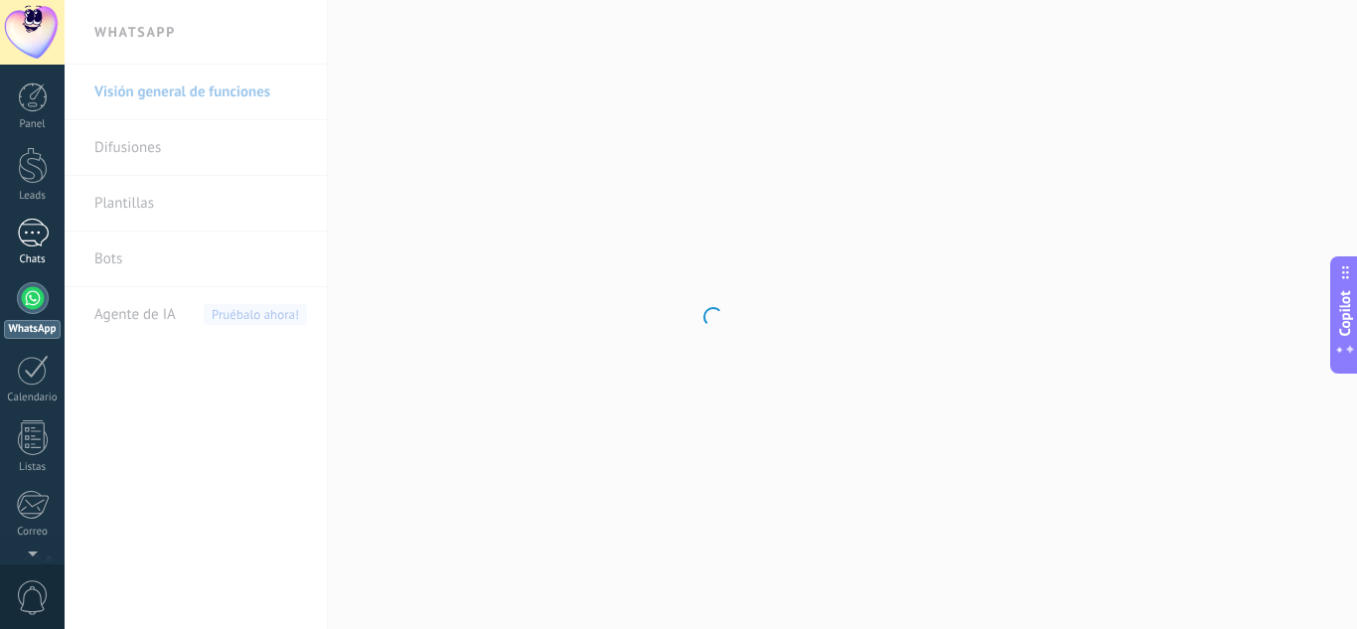
click at [52, 230] on link "1 Chats" at bounding box center [32, 242] width 65 height 48
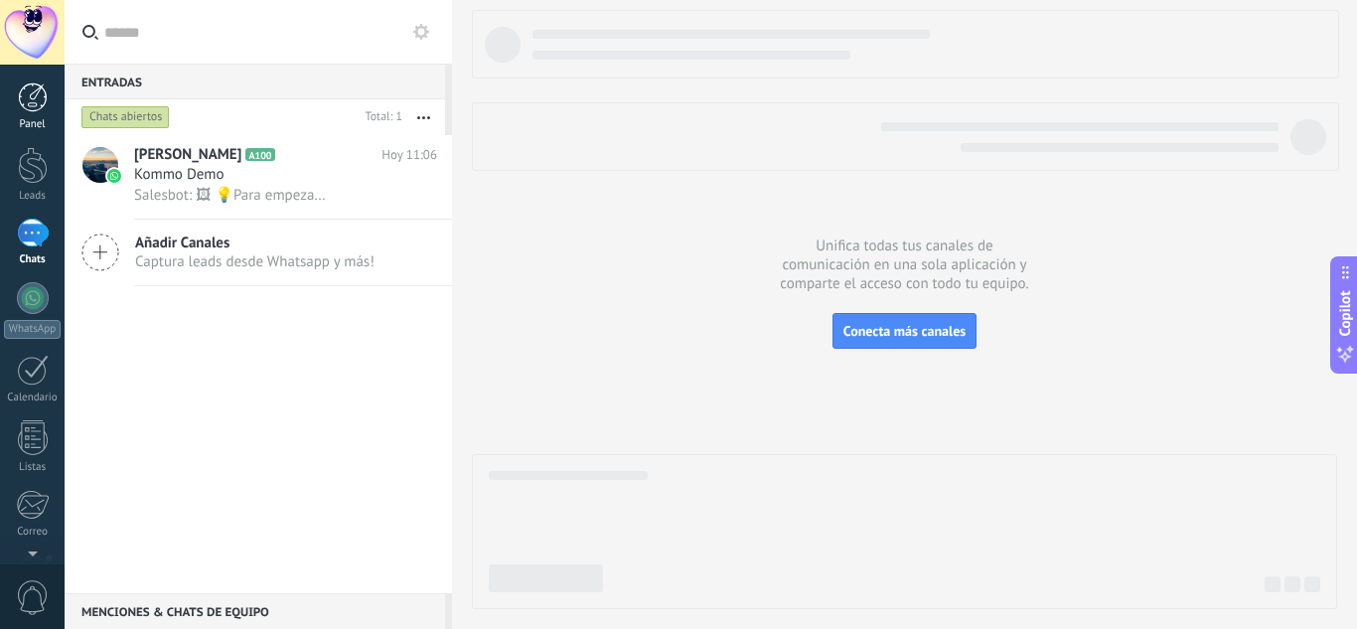
click at [27, 91] on div at bounding box center [33, 97] width 30 height 30
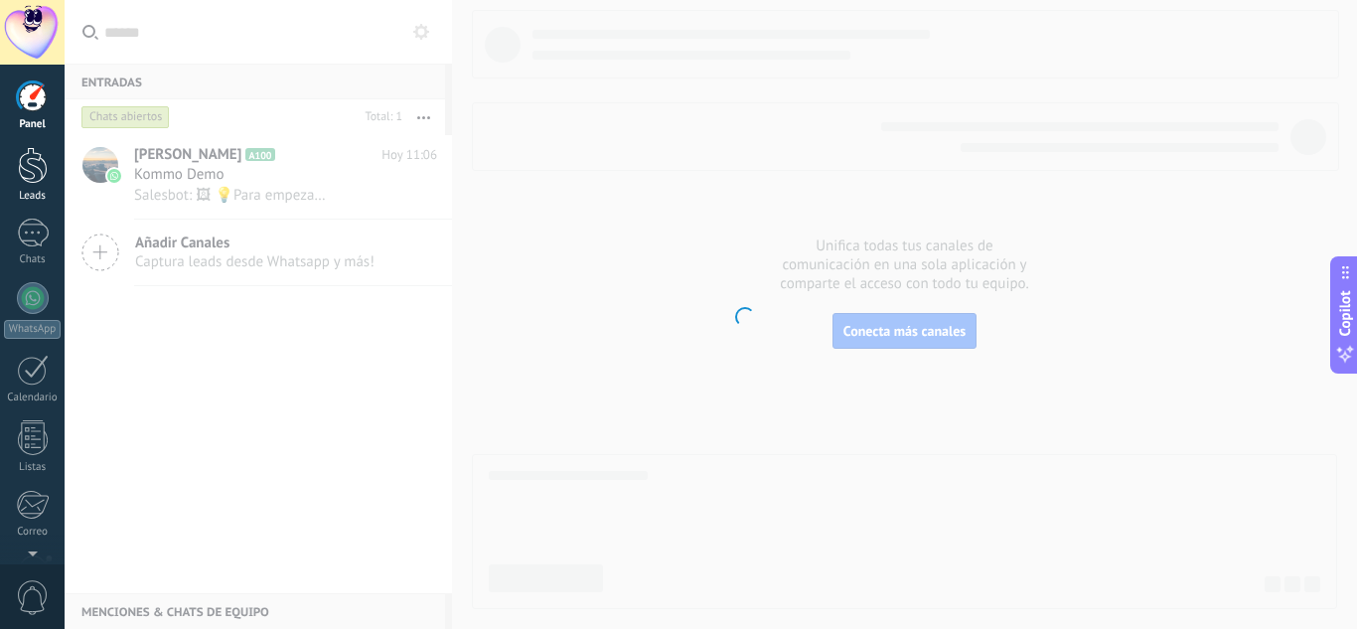
click at [35, 168] on div at bounding box center [33, 165] width 30 height 37
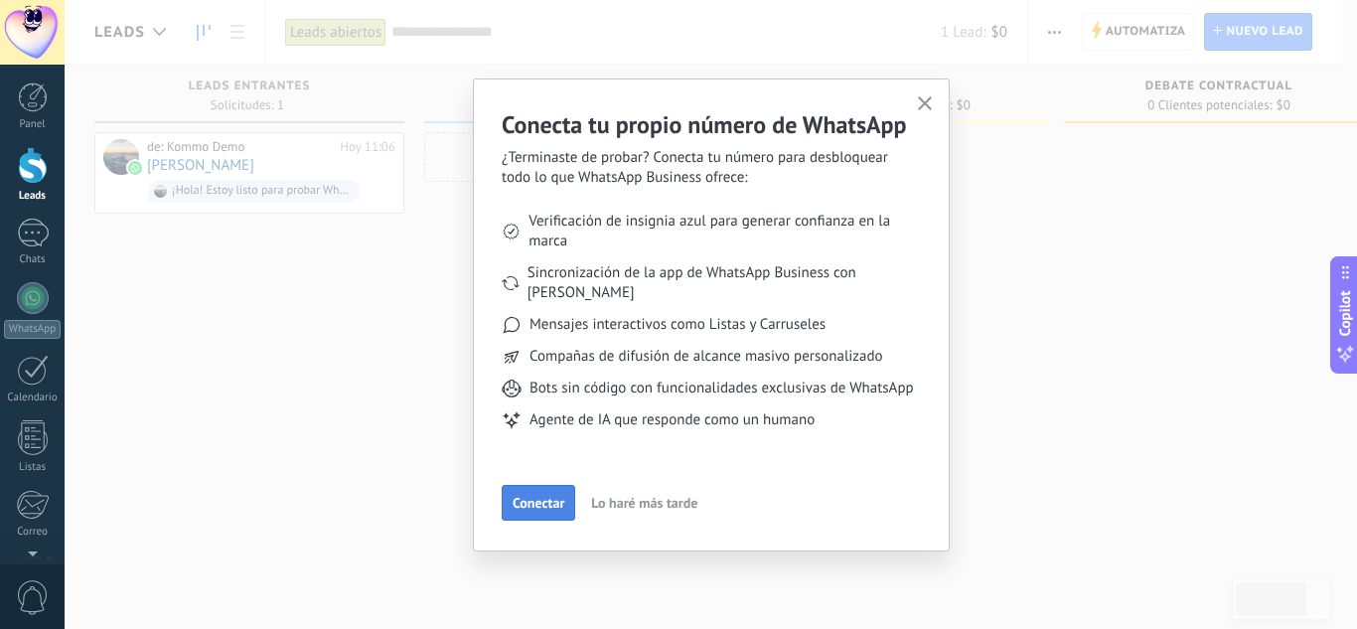
click at [530, 503] on span "Conectar" at bounding box center [538, 503] width 52 height 14
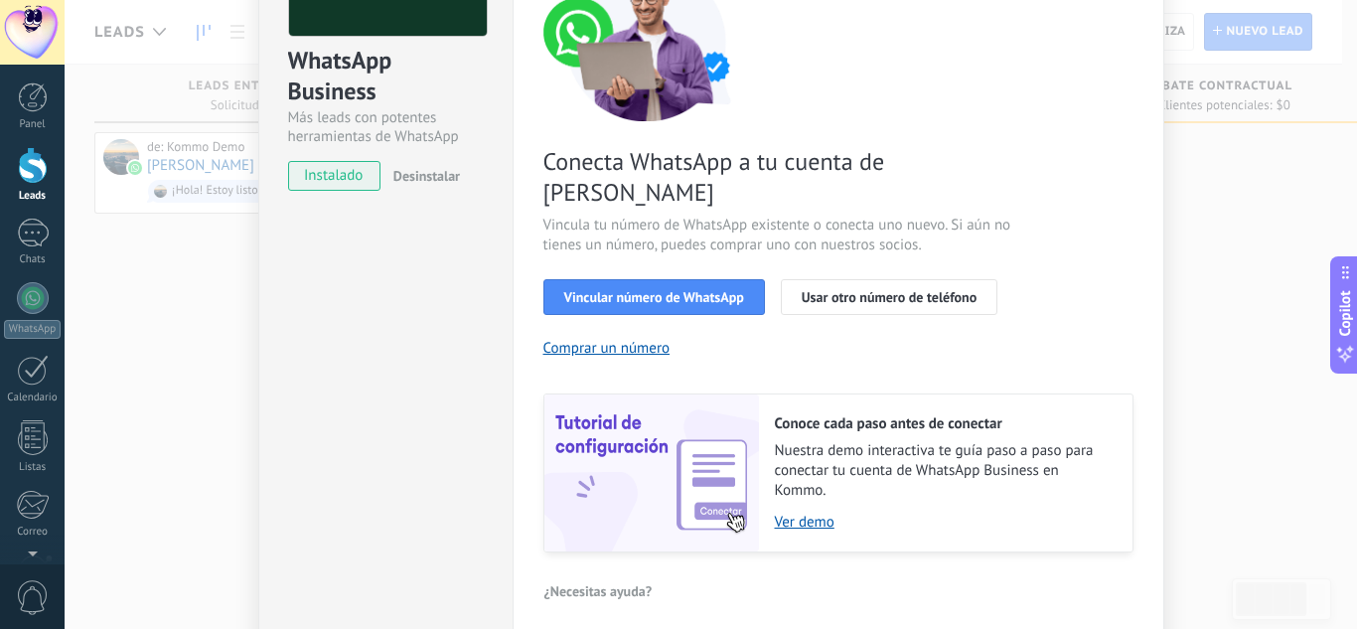
scroll to position [199, 0]
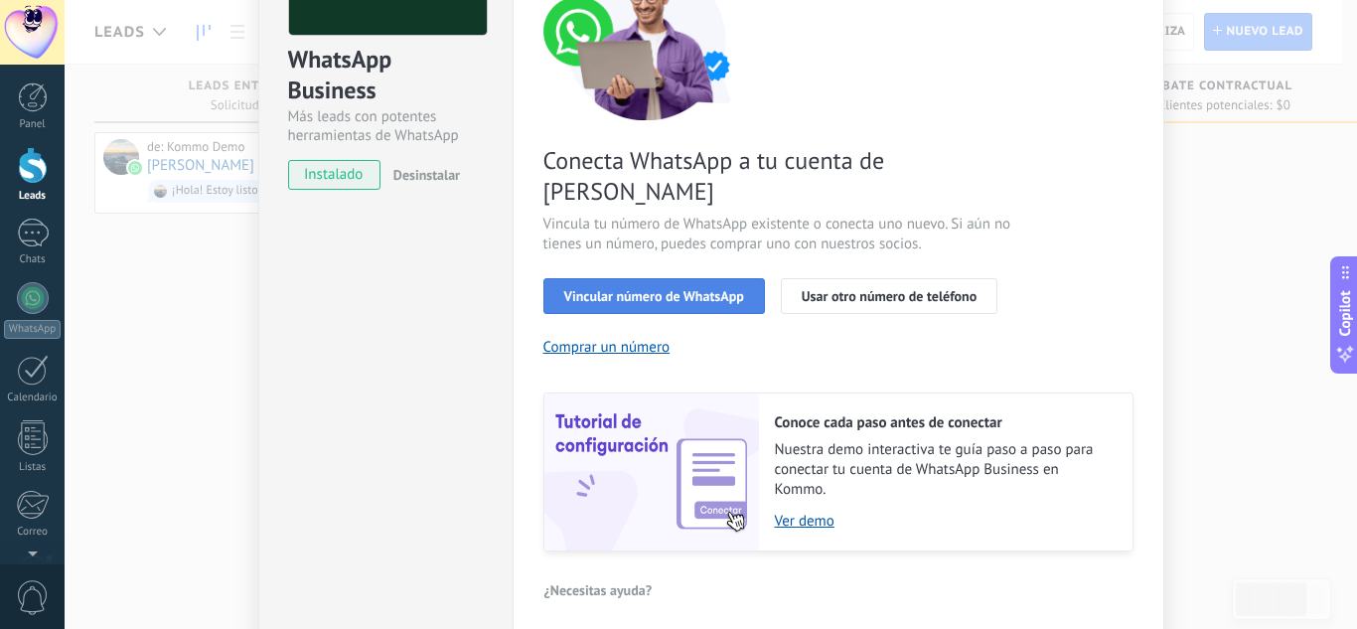
click at [652, 289] on span "Vincular número de WhatsApp" at bounding box center [654, 296] width 180 height 14
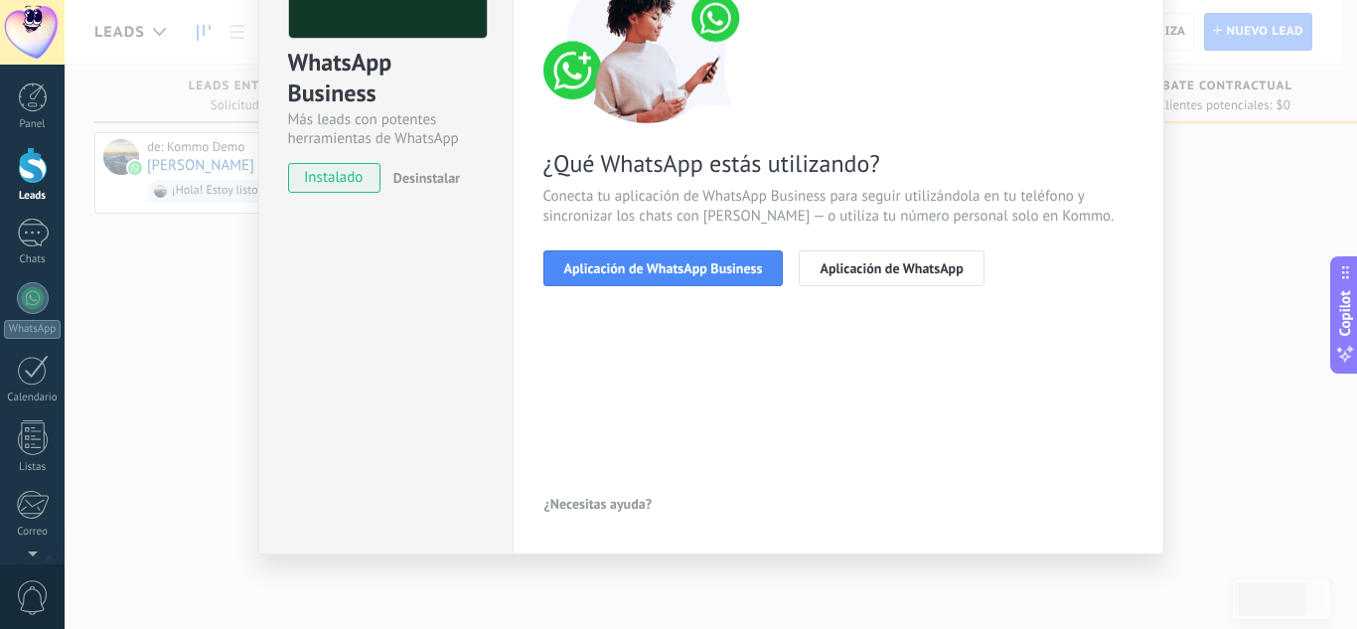
click at [652, 272] on span "Aplicación de WhatsApp Business" at bounding box center [663, 268] width 199 height 14
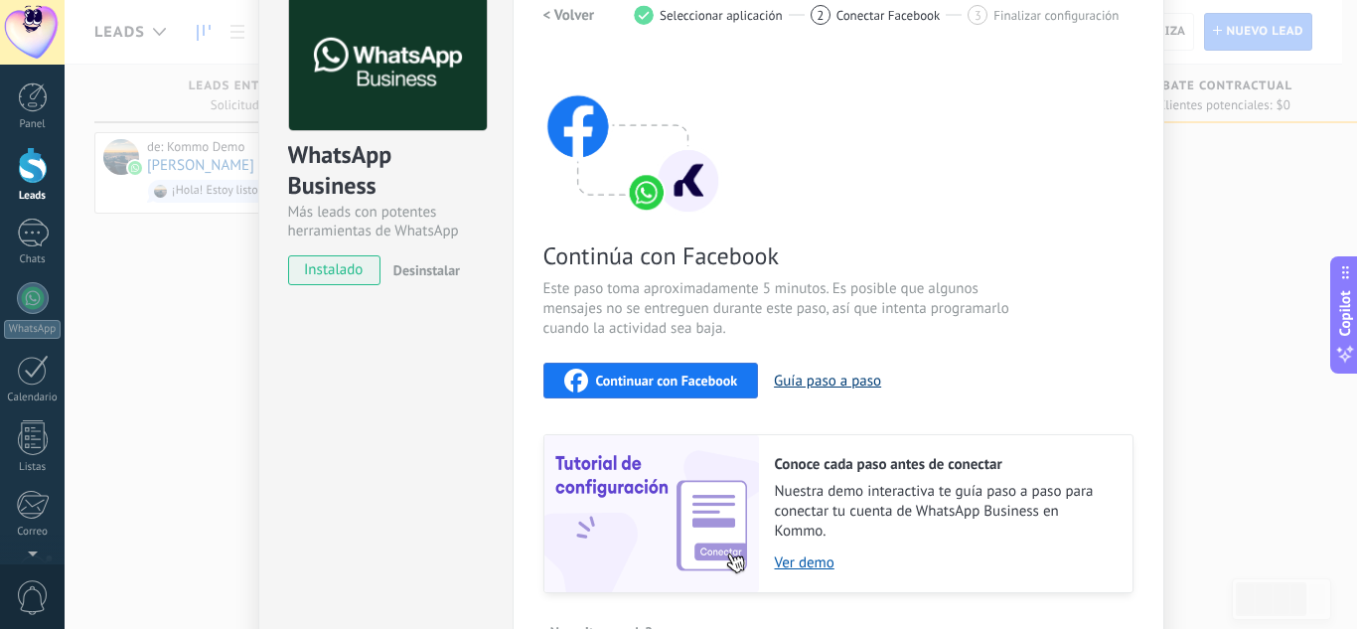
scroll to position [199, 0]
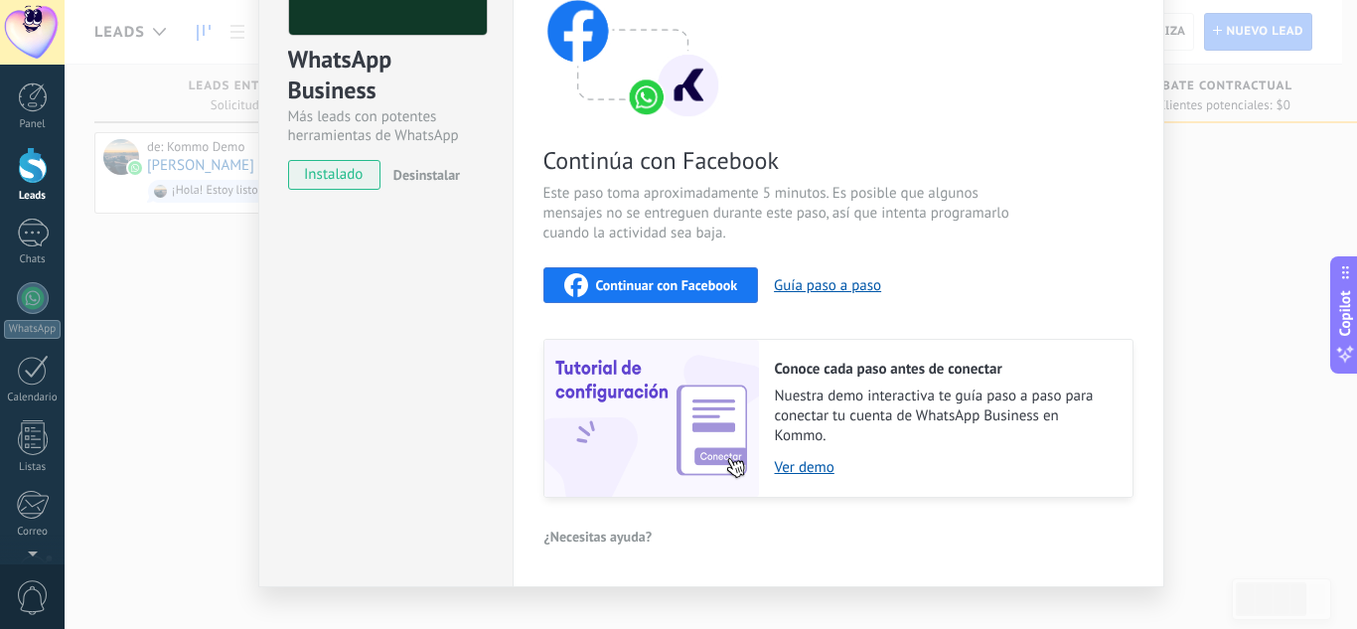
click at [663, 288] on span "Continuar con Facebook" at bounding box center [667, 285] width 142 height 14
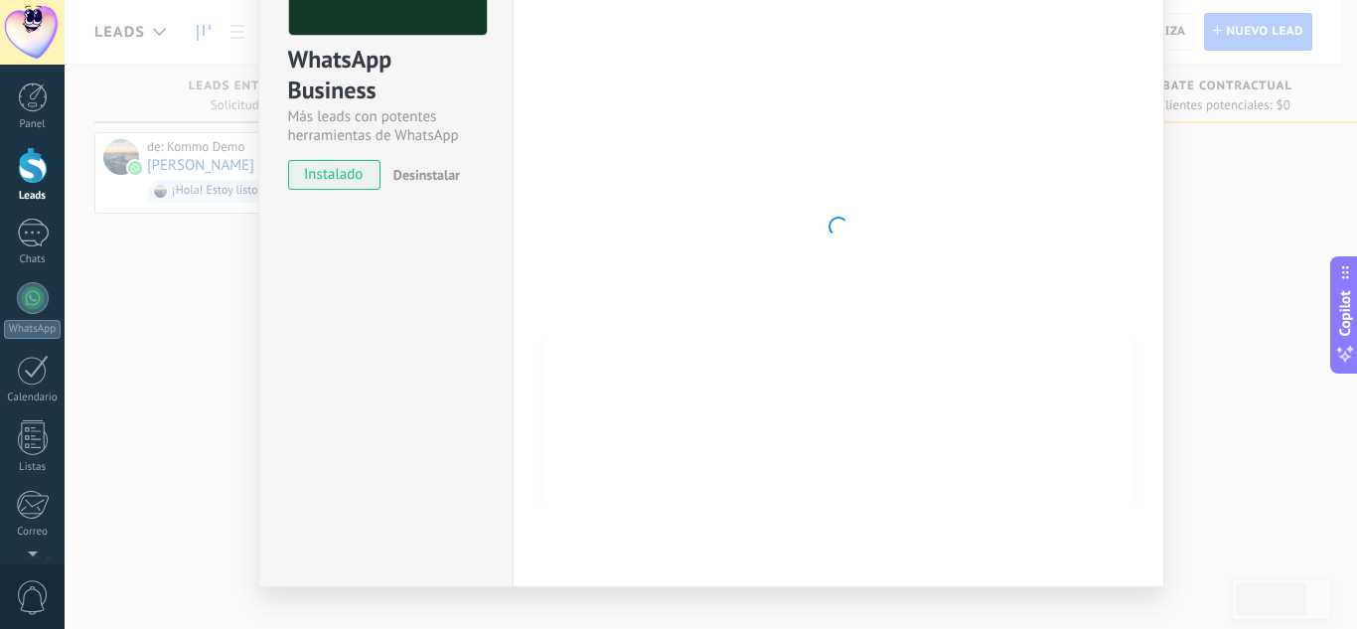
click at [1052, 135] on div at bounding box center [838, 227] width 590 height 650
click at [1195, 266] on div "WhatsApp Business Más leads con potentes herramientas de WhatsApp instalado Des…" at bounding box center [711, 314] width 1292 height 629
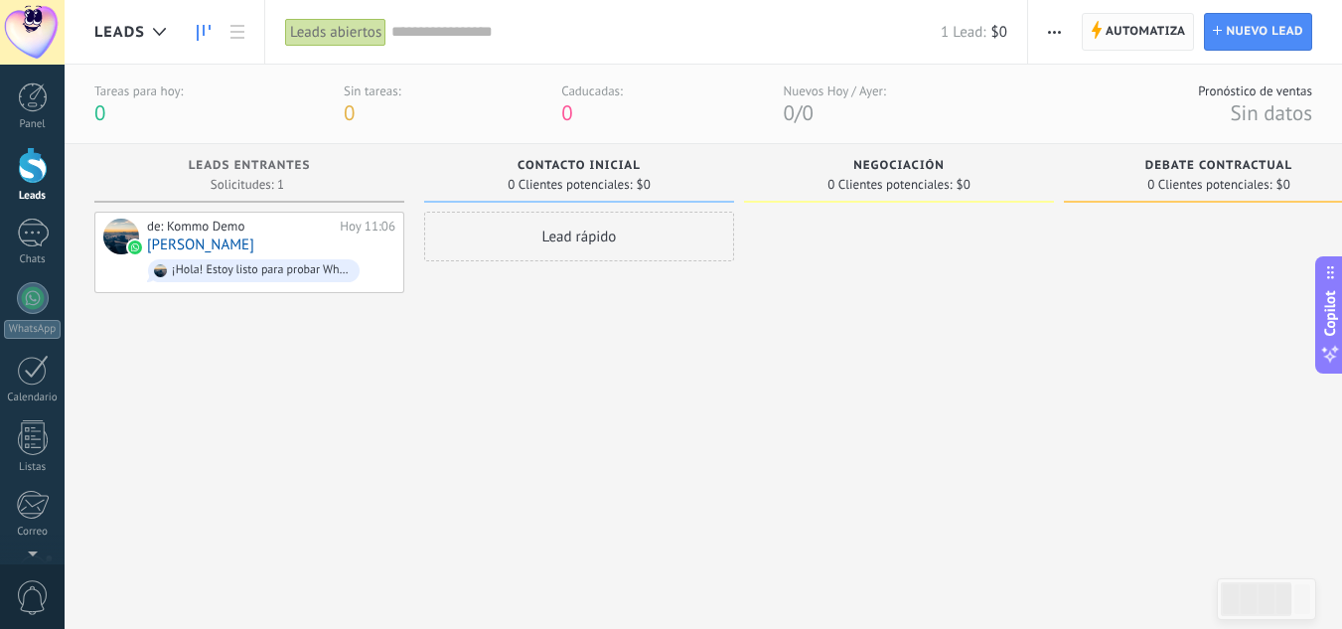
click at [1141, 21] on span "Automatiza" at bounding box center [1145, 32] width 80 height 36
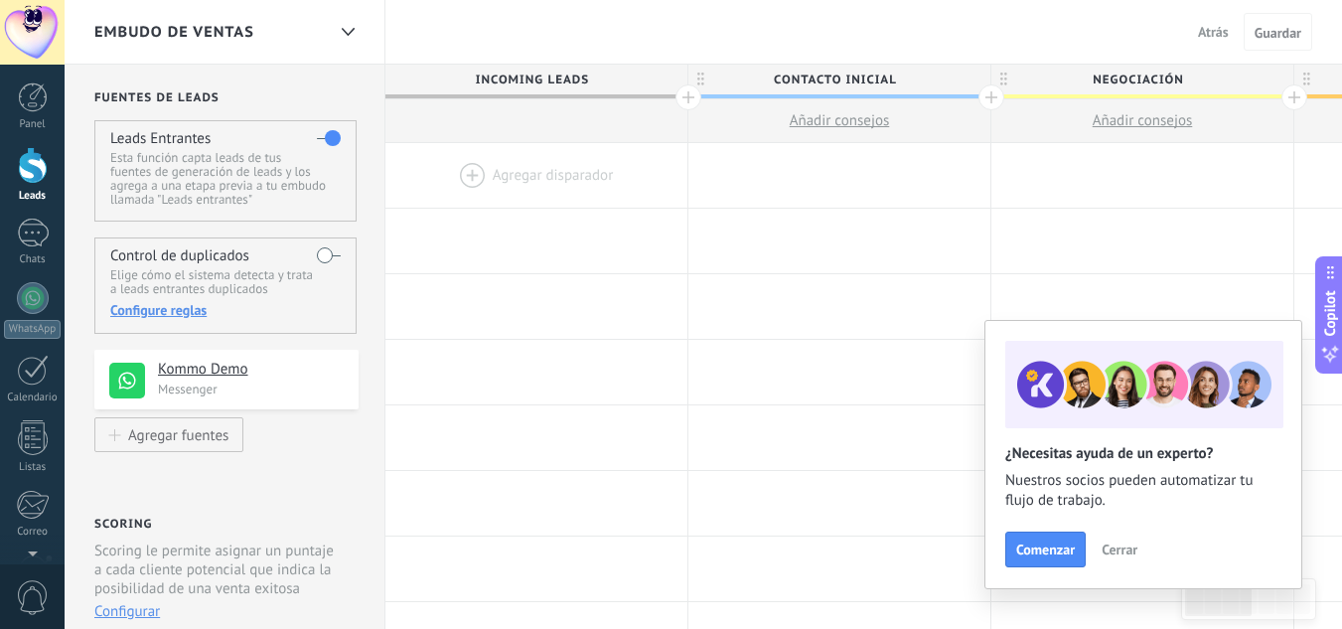
click at [1116, 549] on span "Cerrar" at bounding box center [1119, 549] width 36 height 14
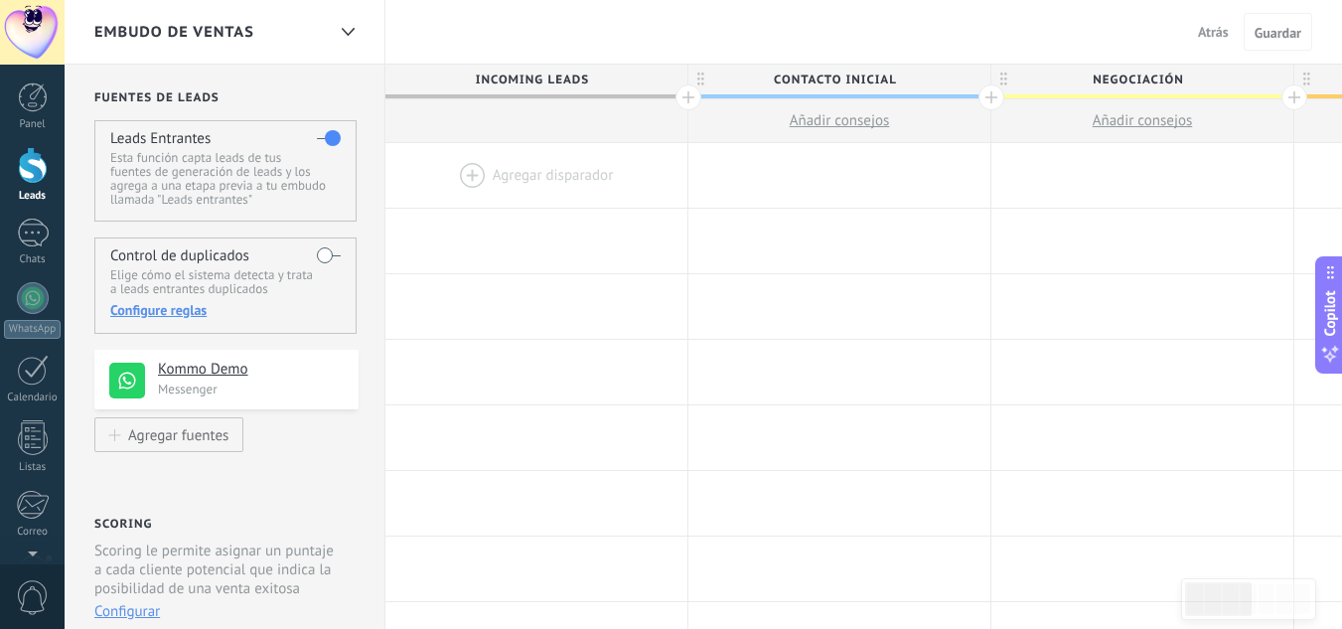
click at [223, 366] on h4 "Kommo Demo" at bounding box center [251, 370] width 186 height 20
click at [191, 386] on p "Messenger" at bounding box center [252, 388] width 189 height 17
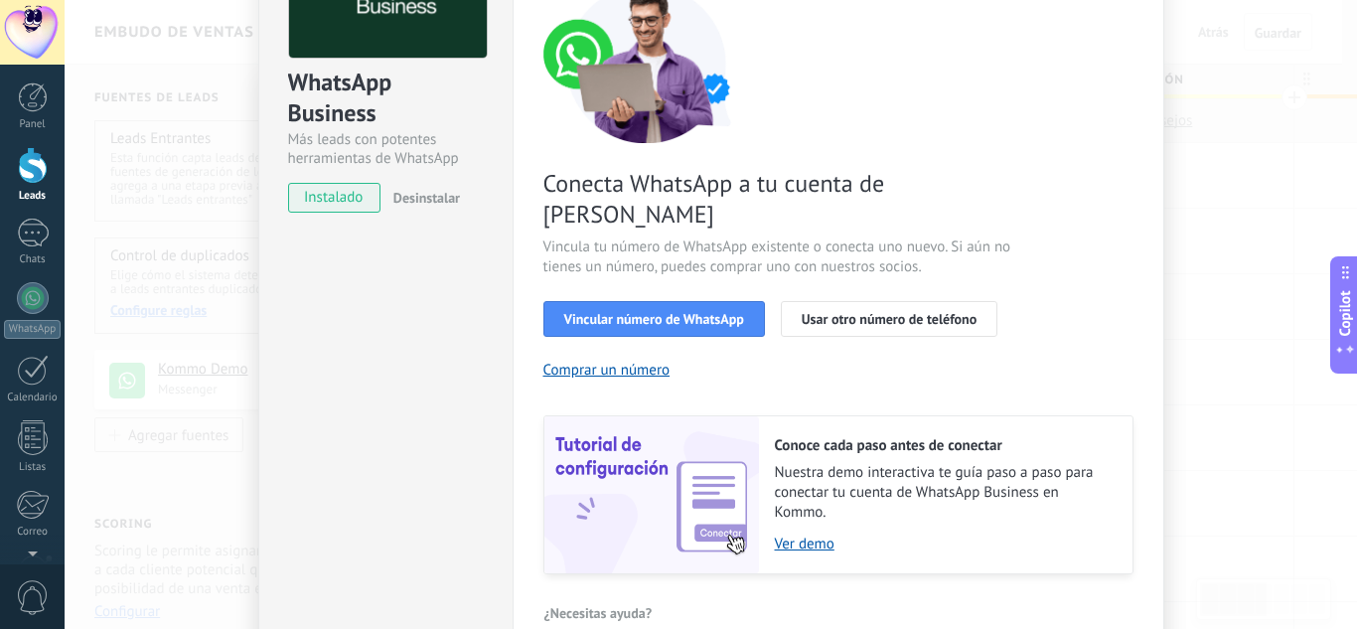
scroll to position [199, 0]
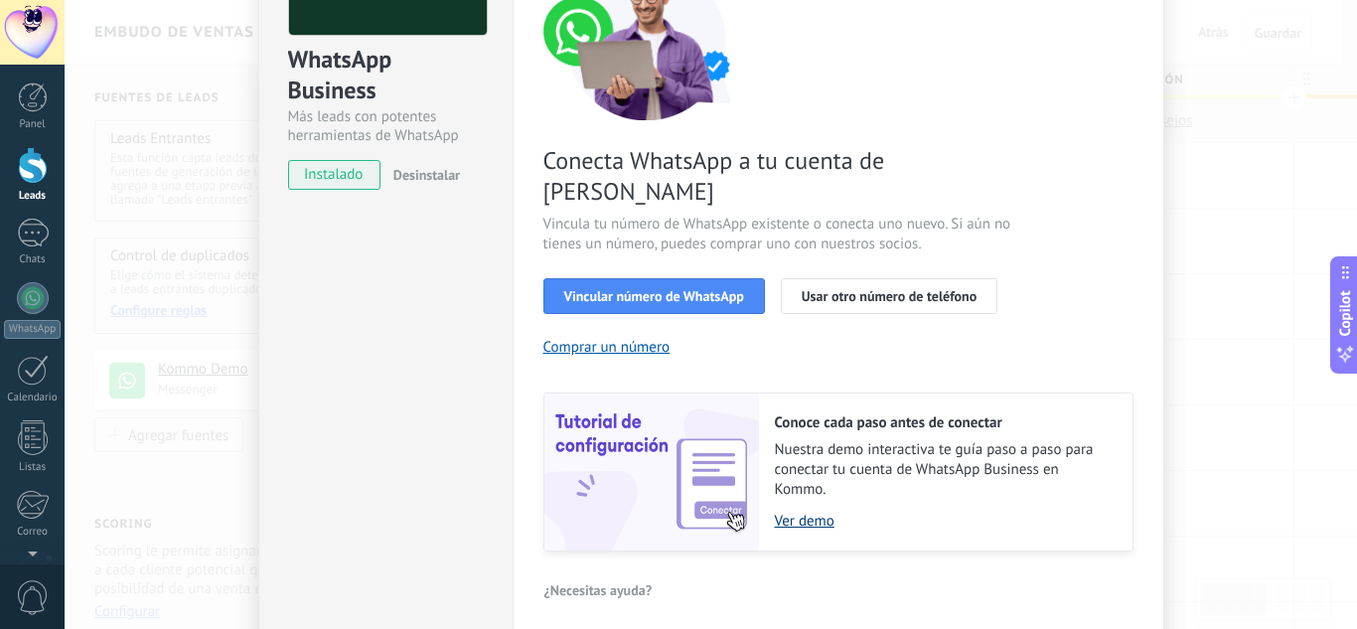
click at [814, 511] on link "Ver demo" at bounding box center [944, 520] width 338 height 19
click at [633, 445] on img at bounding box center [651, 471] width 215 height 157
click at [786, 511] on link "Ver demo" at bounding box center [944, 520] width 338 height 19
click at [700, 289] on span "Vincular número de WhatsApp" at bounding box center [654, 296] width 180 height 14
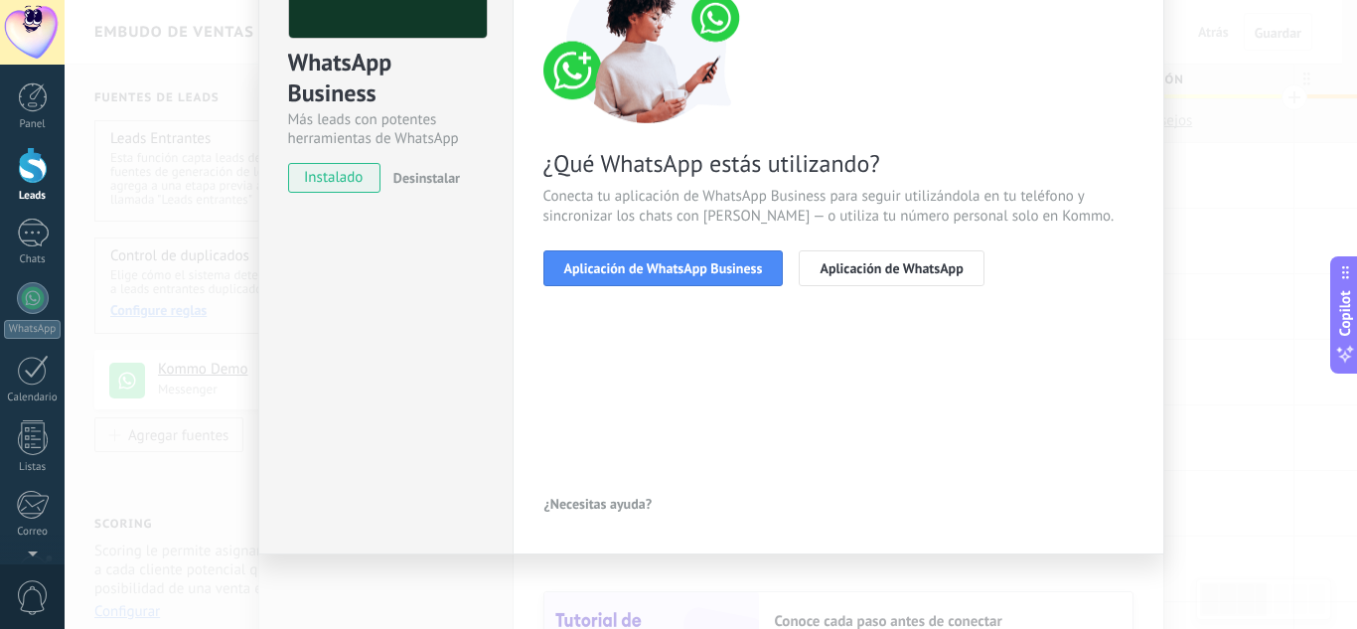
click at [700, 272] on span "Aplicación de WhatsApp Business" at bounding box center [663, 268] width 199 height 14
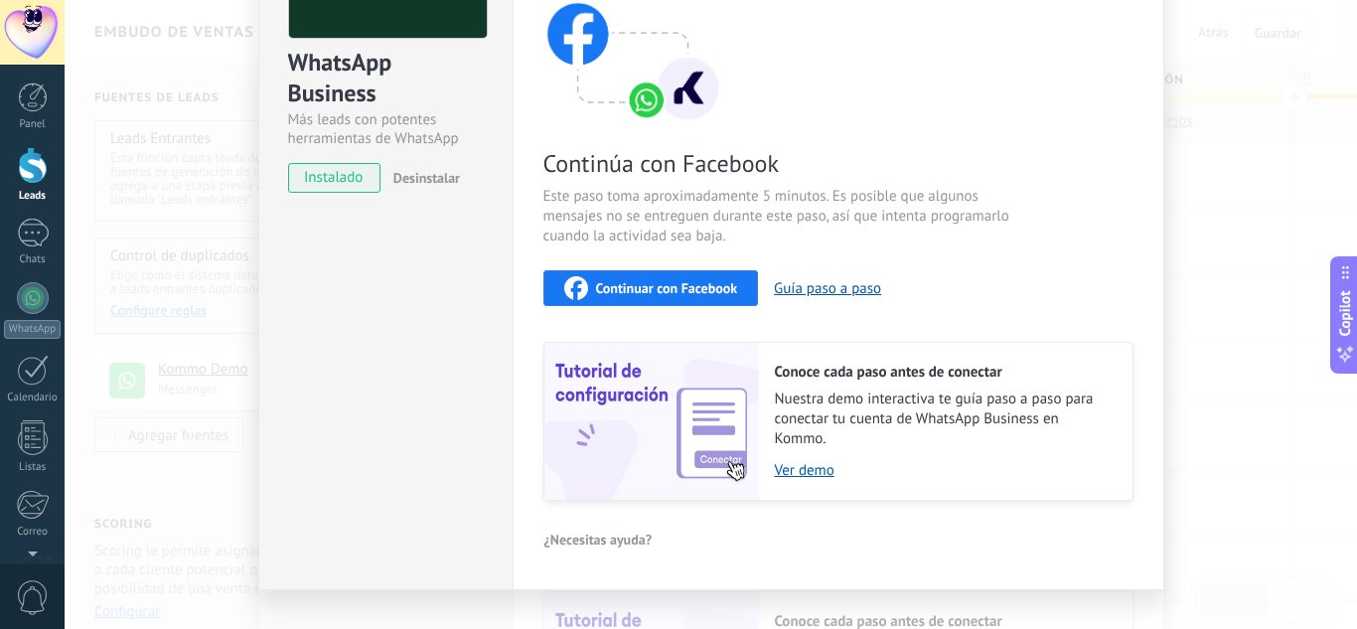
click at [785, 169] on div "Continúa con Facebook Este paso toma aproximadamente 5 minutos. Es posible que …" at bounding box center [838, 232] width 590 height 536
click at [736, 297] on button "Continuar con Facebook" at bounding box center [651, 288] width 216 height 36
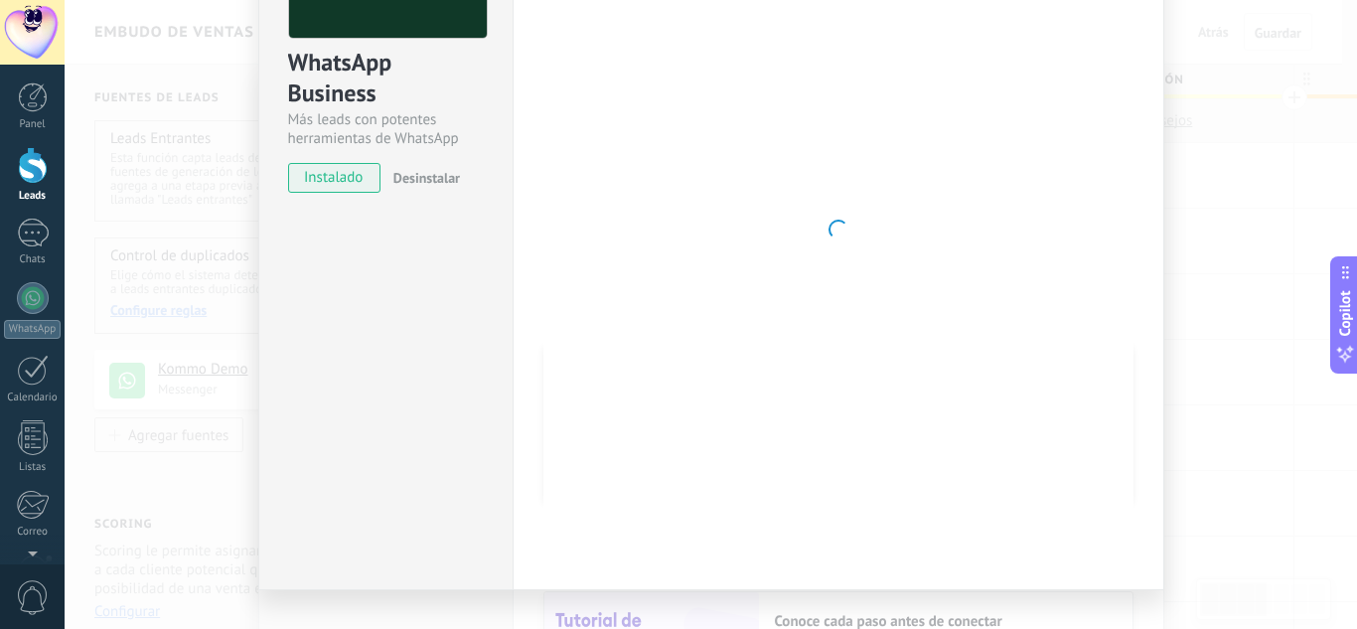
click at [457, 269] on div "WhatsApp Business Más leads con potentes herramientas de WhatsApp instalado Des…" at bounding box center [385, 229] width 254 height 721
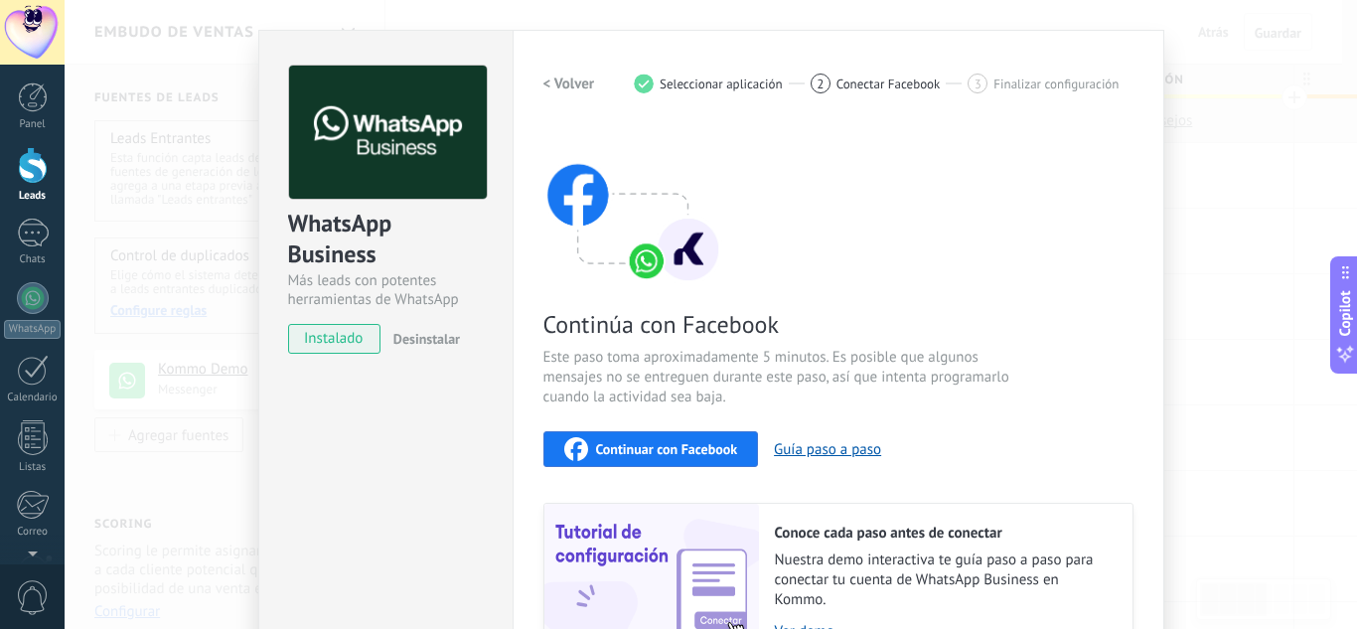
scroll to position [0, 0]
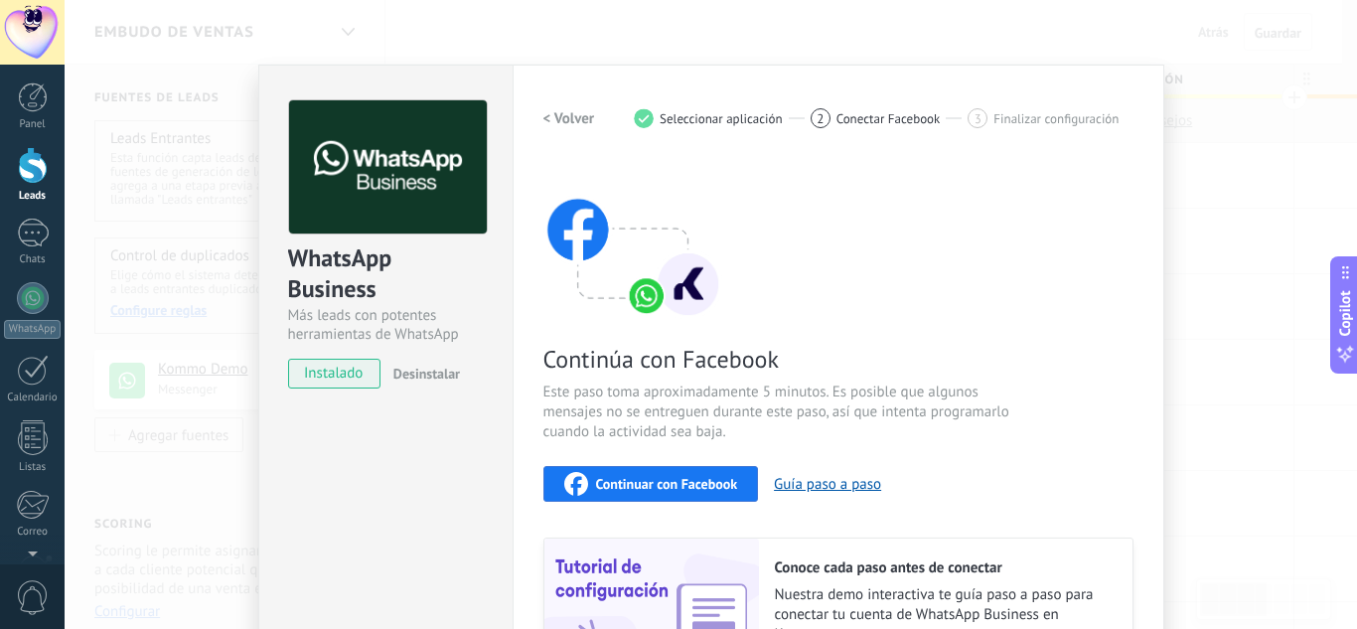
click at [713, 484] on span "Continuar con Facebook" at bounding box center [667, 484] width 142 height 14
